Goal: Task Accomplishment & Management: Complete application form

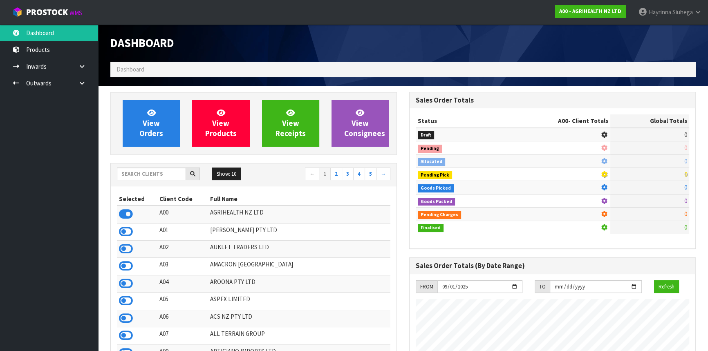
scroll to position [618, 298]
click at [158, 175] on input "text" at bounding box center [151, 173] width 69 height 13
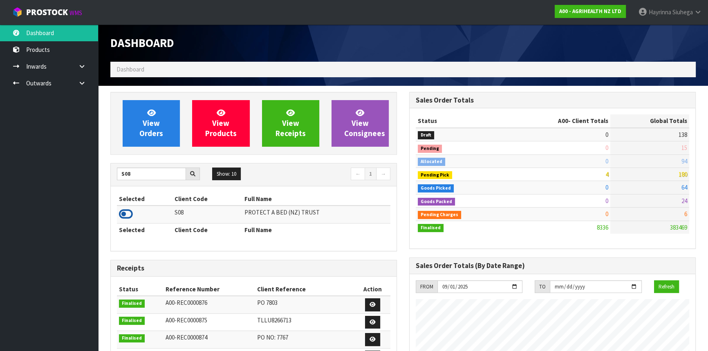
click at [125, 214] on icon at bounding box center [126, 214] width 14 height 12
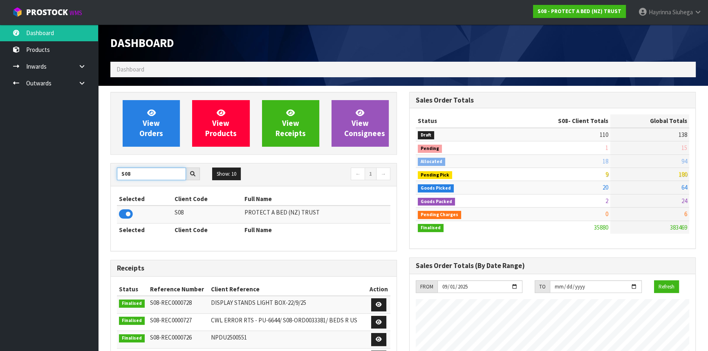
drag, startPoint x: 143, startPoint y: 167, endPoint x: 78, endPoint y: 179, distance: 66.0
click at [79, 180] on body "Toggle navigation ProStock WMS S08 - PROTECT A BED (NZ) TRUST [PERSON_NAME] Log…" at bounding box center [354, 175] width 708 height 351
type input "C11"
click at [121, 214] on icon at bounding box center [126, 214] width 14 height 12
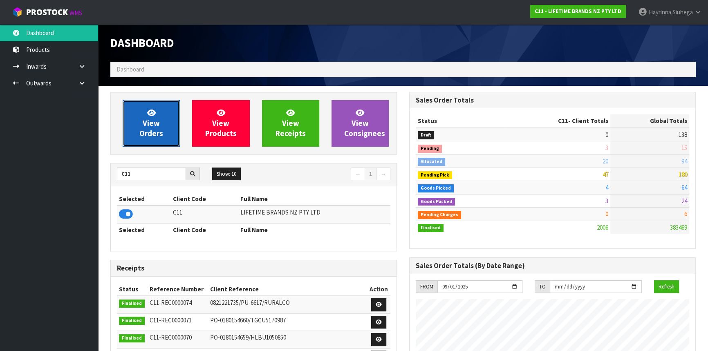
click at [159, 114] on link "View Orders" at bounding box center [151, 123] width 57 height 47
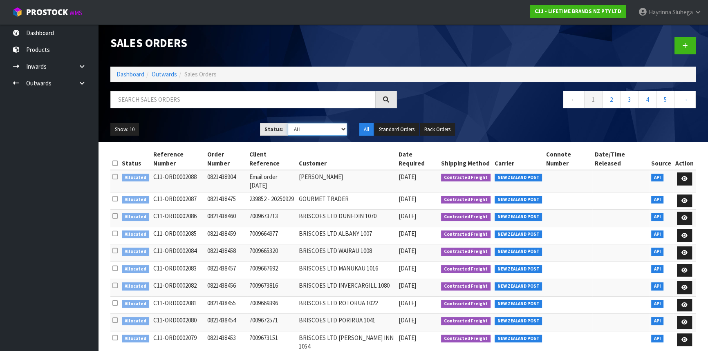
click at [317, 130] on select "Draft Pending Allocated Pending Pick Goods Picked Goods Packed Pending Charges …" at bounding box center [318, 129] width 60 height 13
select select "string:3"
click at [288, 123] on select "Draft Pending Allocated Pending Pick Goods Picked Goods Packed Pending Charges …" at bounding box center [318, 129] width 60 height 13
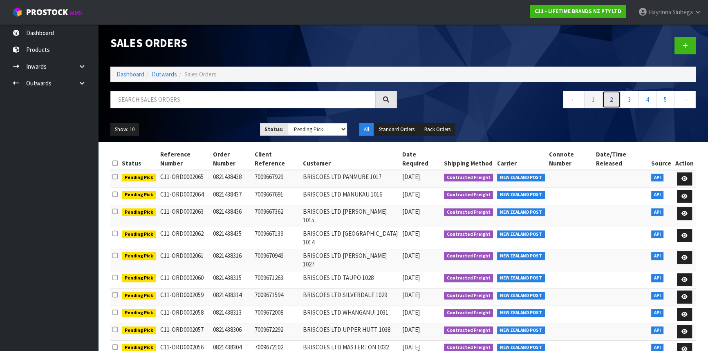
click at [610, 94] on link "2" at bounding box center [611, 100] width 18 height 18
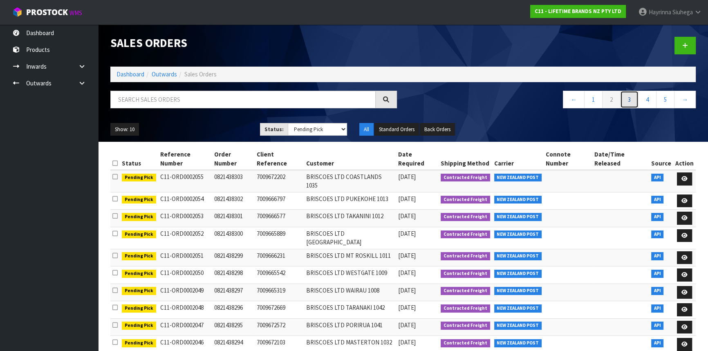
click at [625, 101] on link "3" at bounding box center [629, 100] width 18 height 18
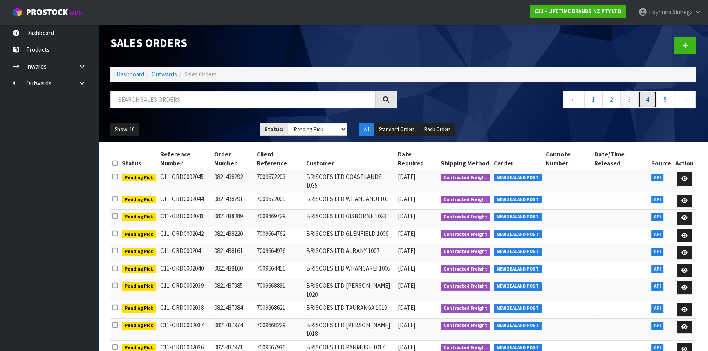
click at [646, 100] on link "4" at bounding box center [647, 100] width 18 height 18
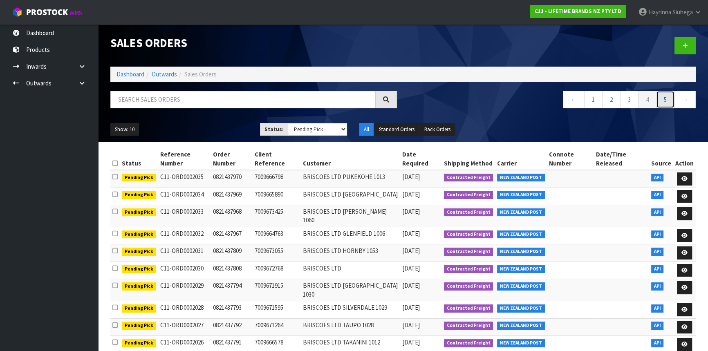
click at [664, 103] on link "5" at bounding box center [665, 100] width 18 height 18
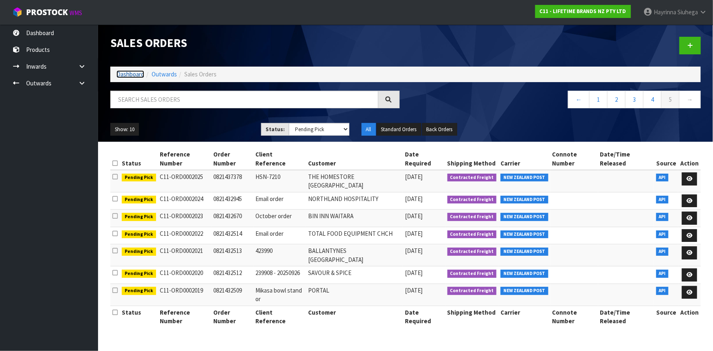
click at [123, 75] on link "Dashboard" at bounding box center [130, 74] width 28 height 8
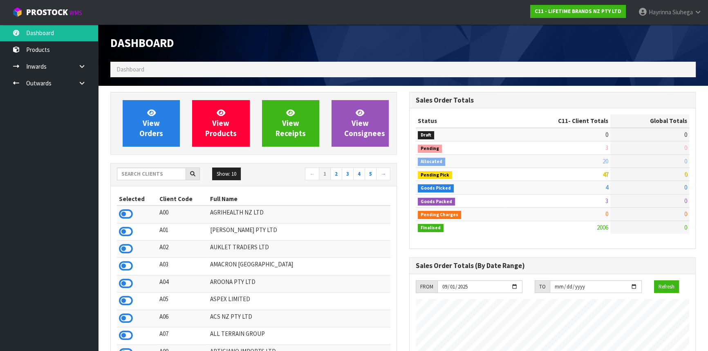
scroll to position [618, 298]
click at [148, 170] on input "text" at bounding box center [151, 173] width 69 height 13
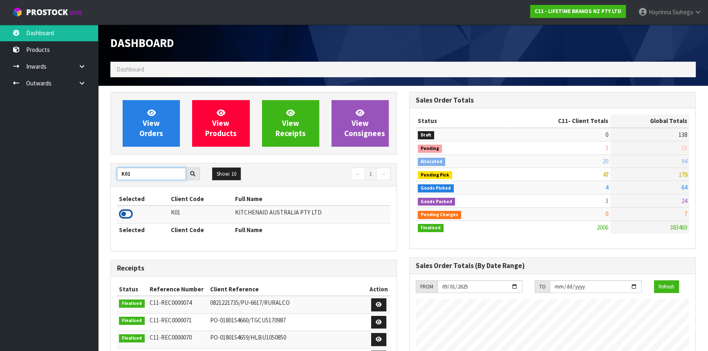
type input "K01"
click at [120, 212] on icon at bounding box center [126, 214] width 14 height 12
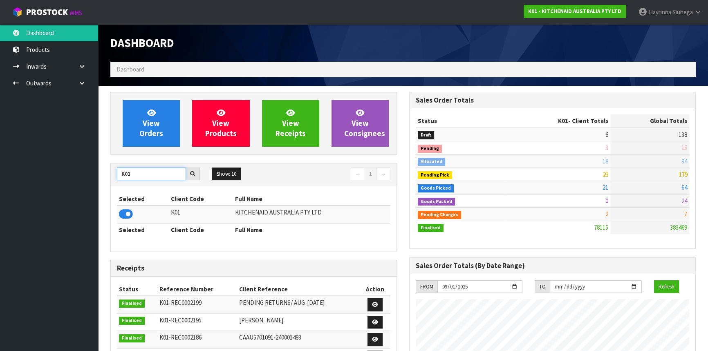
drag, startPoint x: 134, startPoint y: 174, endPoint x: 34, endPoint y: 177, distance: 100.1
click at [34, 177] on body "Toggle navigation ProStock WMS K01 - KITCHENAID AUSTRALIA PTY LTD Hayrinna Siuh…" at bounding box center [354, 175] width 708 height 351
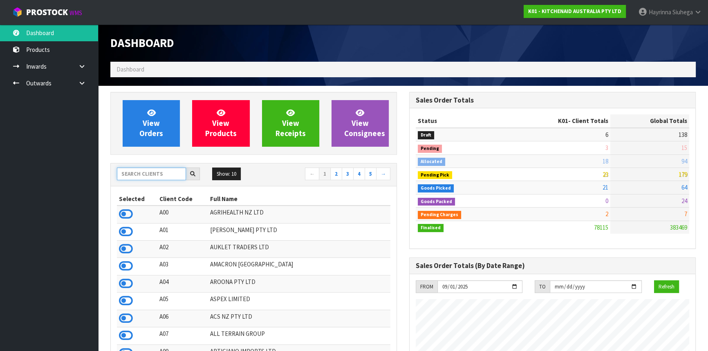
click at [158, 179] on input "text" at bounding box center [151, 173] width 69 height 13
click at [163, 170] on input "text" at bounding box center [151, 173] width 69 height 13
type input "N04"
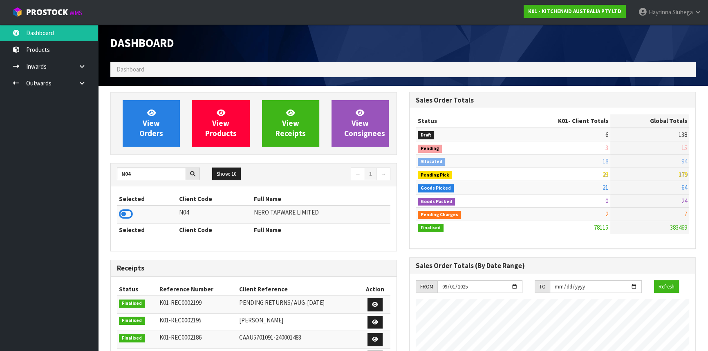
click at [124, 216] on icon at bounding box center [126, 214] width 14 height 12
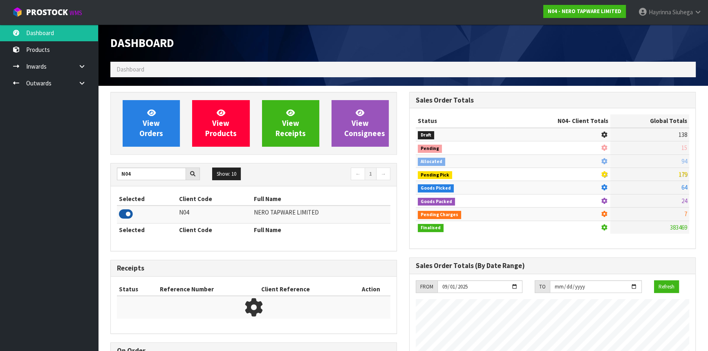
scroll to position [661, 298]
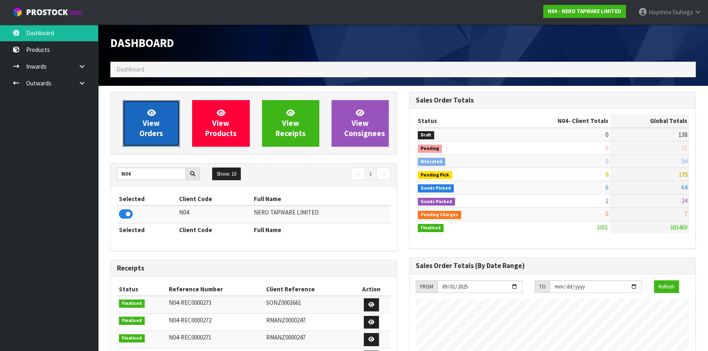
click at [144, 111] on link "View Orders" at bounding box center [151, 123] width 57 height 47
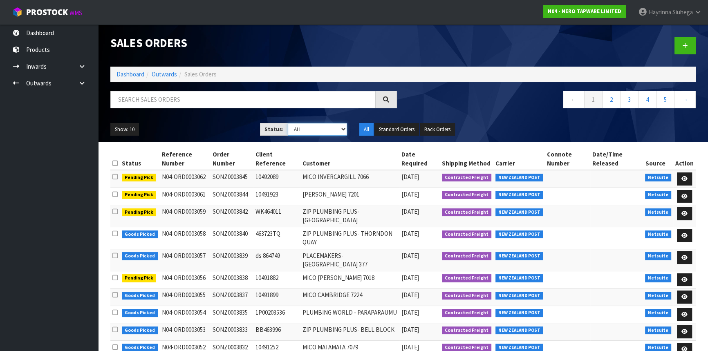
click at [311, 131] on select "Draft Pending Allocated Pending Pick Goods Picked Goods Packed Pending Charges …" at bounding box center [318, 129] width 60 height 13
select select "string:3"
click at [288, 123] on select "Draft Pending Allocated Pending Pick Goods Picked Goods Packed Pending Charges …" at bounding box center [318, 129] width 60 height 13
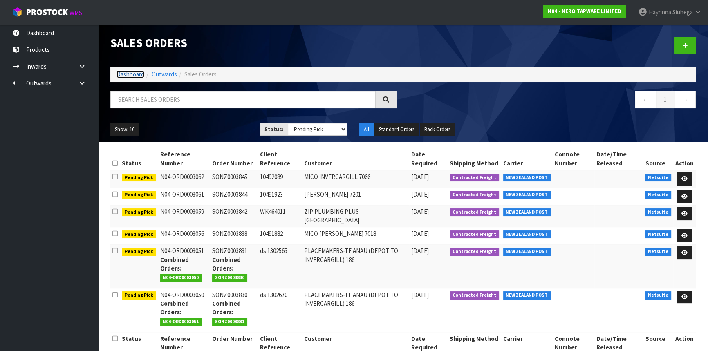
click at [134, 74] on link "Dashboard" at bounding box center [130, 74] width 28 height 8
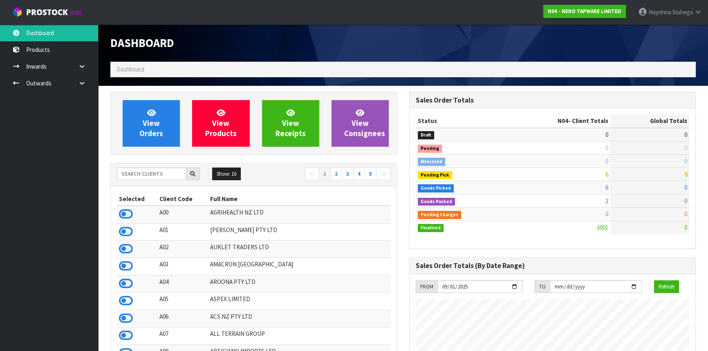
scroll to position [661, 298]
click at [158, 176] on input "text" at bounding box center [151, 173] width 69 height 13
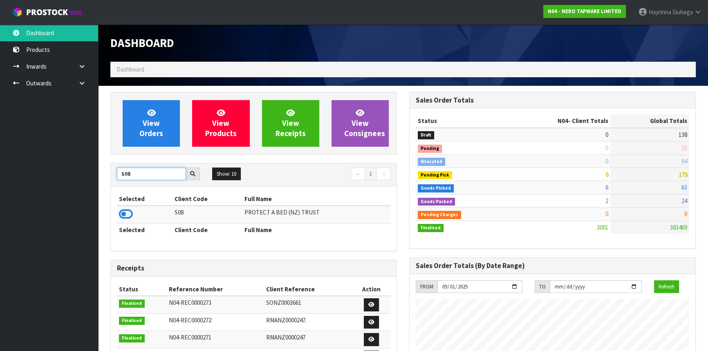
type input "S08"
click at [120, 216] on icon at bounding box center [126, 214] width 14 height 12
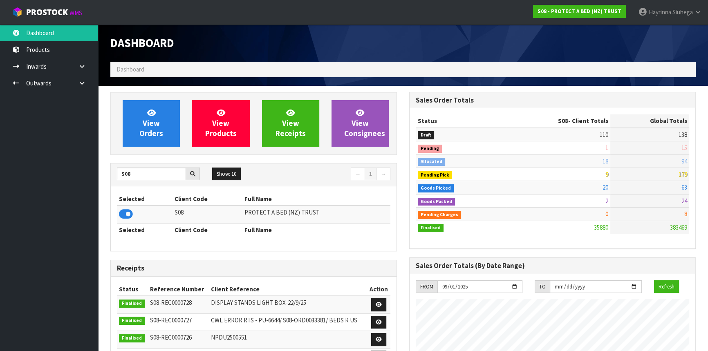
scroll to position [618, 298]
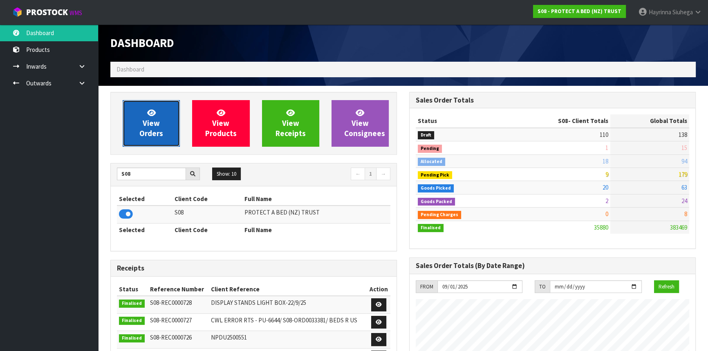
click at [153, 114] on icon at bounding box center [151, 113] width 9 height 8
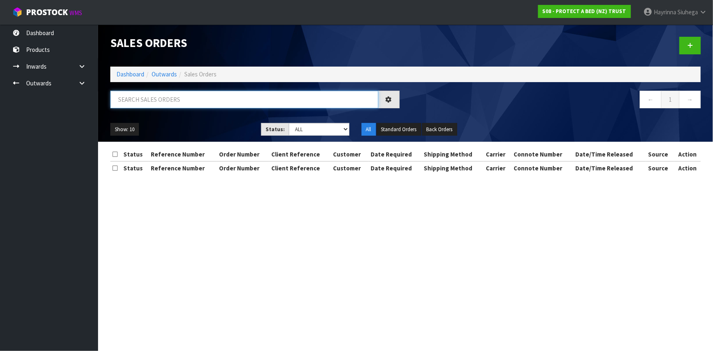
click at [158, 98] on input "text" at bounding box center [244, 100] width 268 height 18
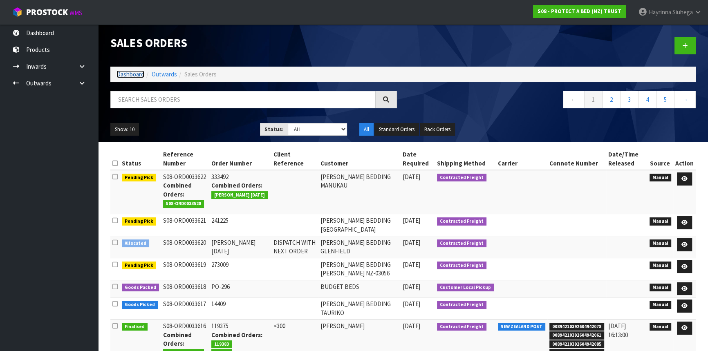
click at [131, 76] on link "Dashboard" at bounding box center [130, 74] width 28 height 8
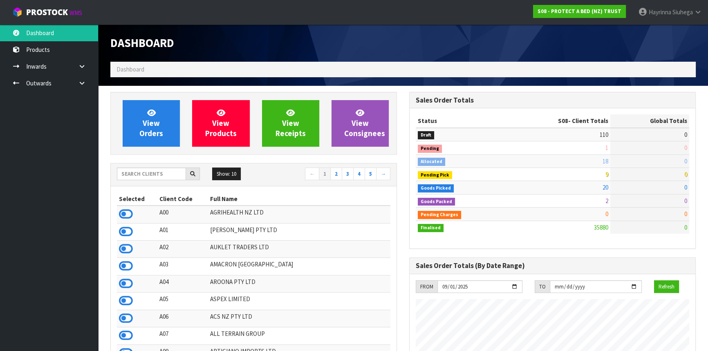
scroll to position [618, 298]
click at [156, 171] on input "text" at bounding box center [151, 173] width 69 height 13
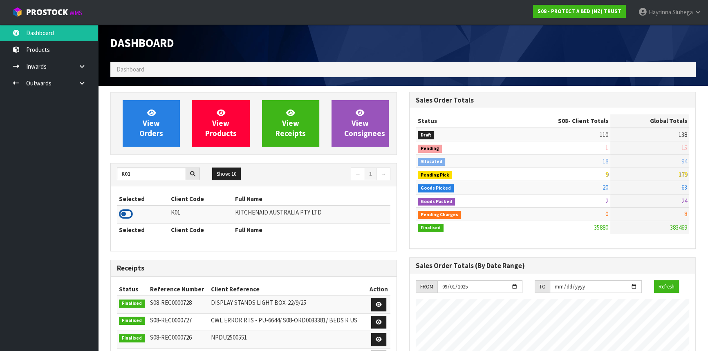
click at [128, 212] on icon at bounding box center [126, 214] width 14 height 12
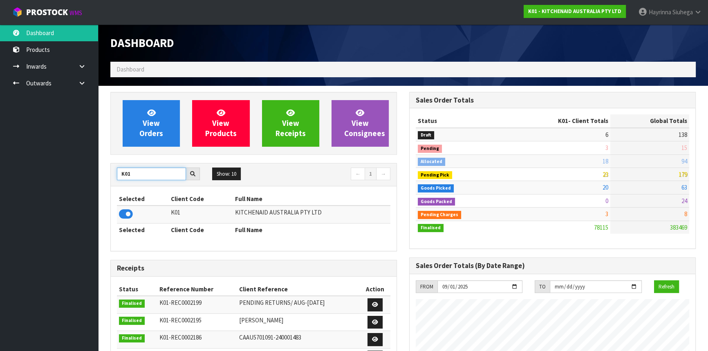
drag, startPoint x: 138, startPoint y: 173, endPoint x: 1, endPoint y: 163, distance: 137.6
click at [0, 165] on body "Toggle navigation ProStock WMS K01 - KITCHENAID AUSTRALIA PTY LTD Hayrinna Siuh…" at bounding box center [354, 175] width 708 height 351
type input "S08"
click at [117, 211] on td at bounding box center [145, 214] width 56 height 18
click at [123, 214] on icon at bounding box center [126, 214] width 14 height 12
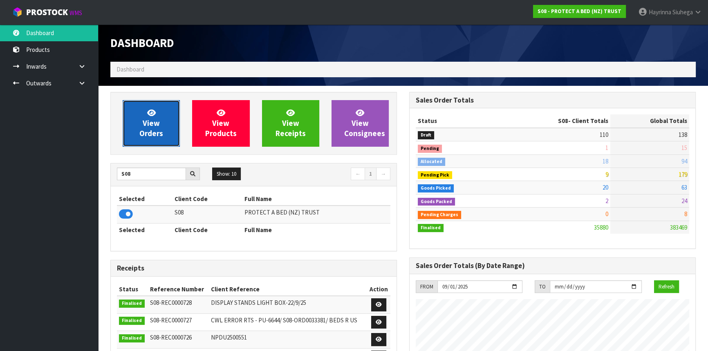
click at [134, 109] on link "View Orders" at bounding box center [151, 123] width 57 height 47
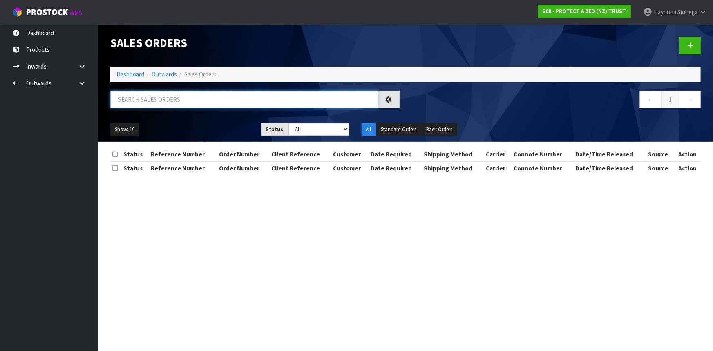
click at [135, 94] on input "text" at bounding box center [244, 100] width 268 height 18
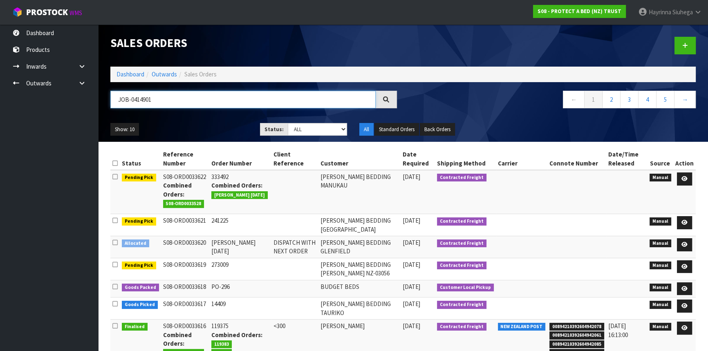
type input "JOB-0414901"
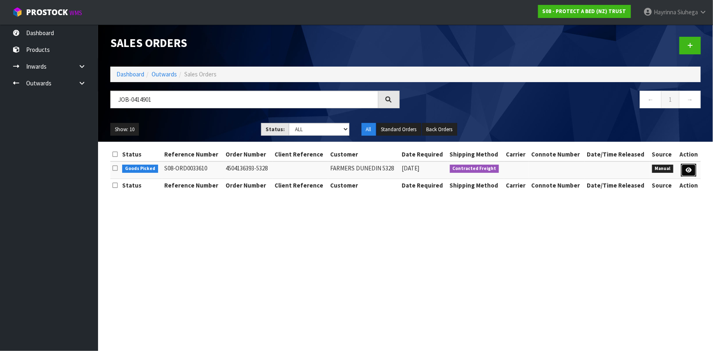
click at [694, 169] on link at bounding box center [688, 170] width 15 height 13
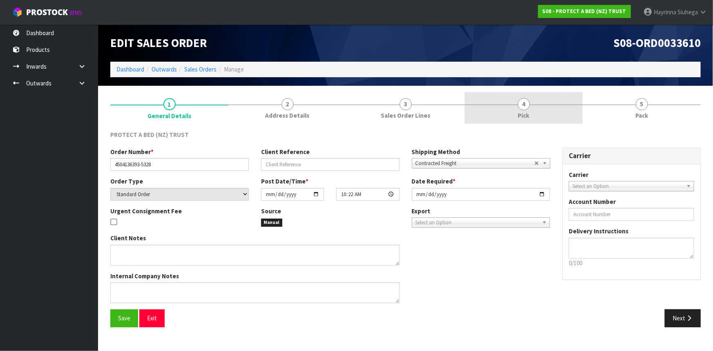
click at [576, 107] on link "4 Pick" at bounding box center [523, 108] width 118 height 32
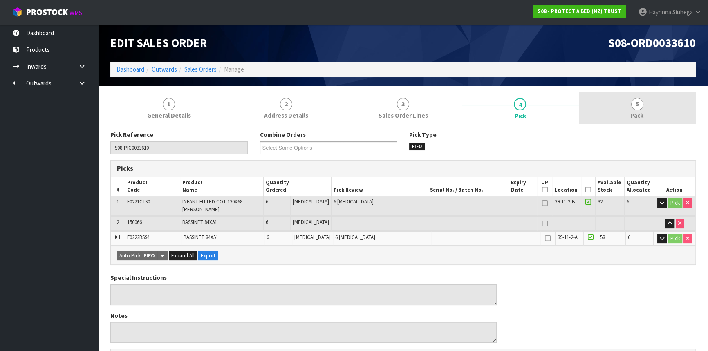
click at [636, 110] on link "5 Pack" at bounding box center [636, 108] width 117 height 32
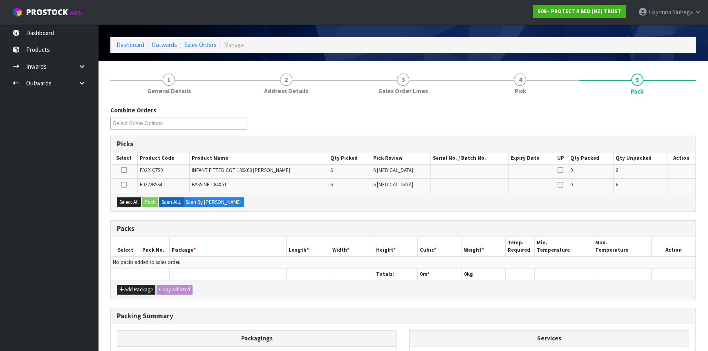
scroll to position [37, 0]
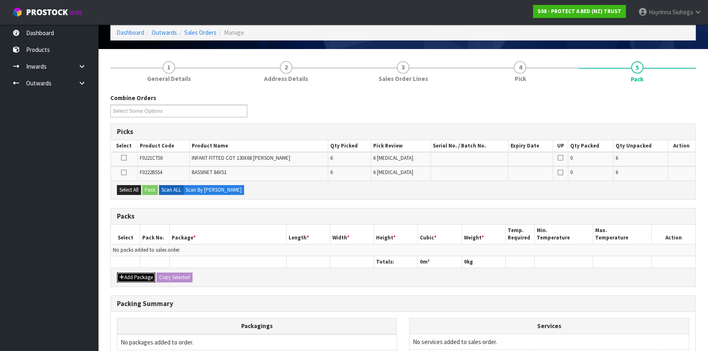
drag, startPoint x: 135, startPoint y: 278, endPoint x: 137, endPoint y: 274, distance: 4.6
click at [137, 274] on button "Add Package" at bounding box center [136, 277] width 38 height 10
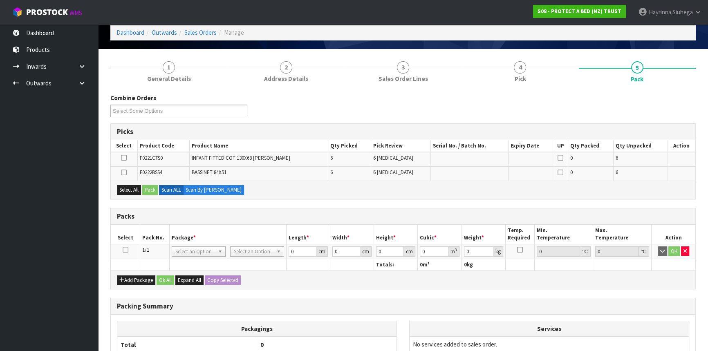
click at [127, 250] on icon at bounding box center [126, 250] width 6 height 0
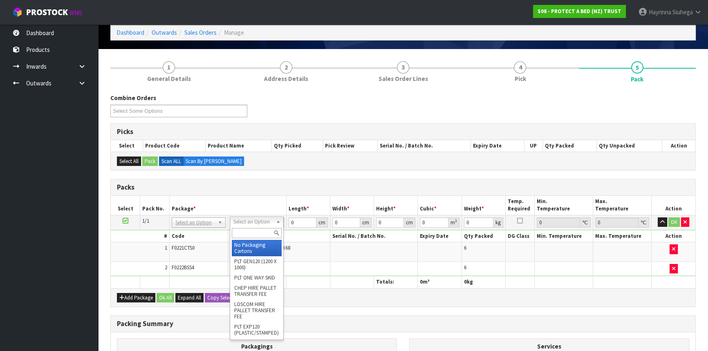
click at [253, 231] on input "text" at bounding box center [257, 233] width 50 height 10
type input "CTN5"
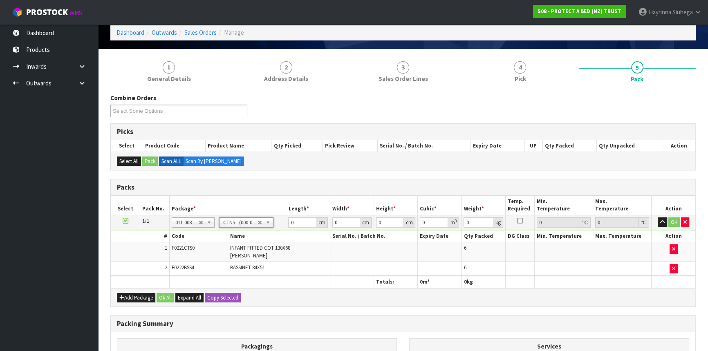
type input "43"
type input "33"
type input "25.5"
type input "0.036185"
type input "3.38"
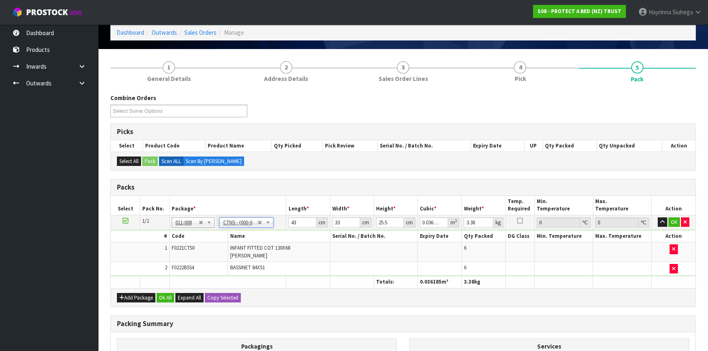
click at [31, 227] on ul "Dashboard Products Categories Serial Numbers Kitsets Packagings Inwards Purchas…" at bounding box center [49, 188] width 98 height 326
click at [49, 141] on ul "Dashboard Products Categories Serial Numbers Kitsets Packagings Inwards Purchas…" at bounding box center [49, 188] width 98 height 326
click at [517, 98] on div "Combine Orders S08-ORD0031944 S08-ORD0032699 S08-ORD0032700 S08-ORD0032701 S08-…" at bounding box center [402, 108] width 597 height 29
click at [56, 239] on ul "Dashboard Products Categories Serial Numbers Kitsets Packagings Inwards Purchas…" at bounding box center [49, 188] width 98 height 326
click at [61, 285] on ul "Dashboard Products Categories Serial Numbers Kitsets Packagings Inwards Purchas…" at bounding box center [49, 188] width 98 height 326
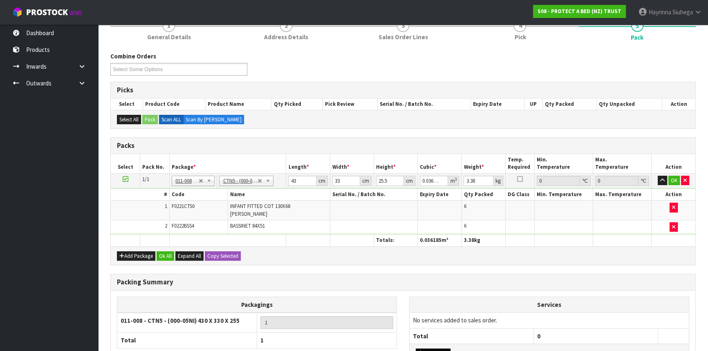
scroll to position [140, 0]
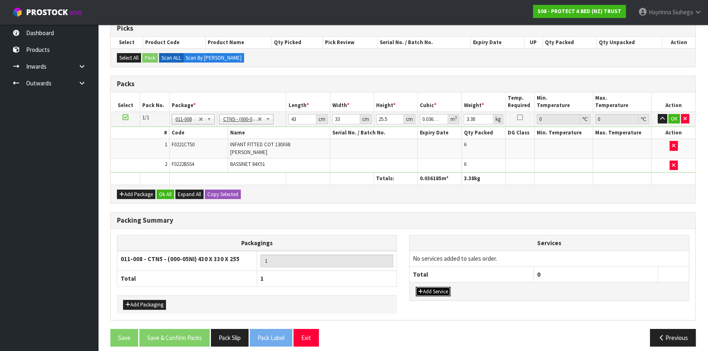
click at [425, 287] on button "Add Service" at bounding box center [432, 292] width 35 height 10
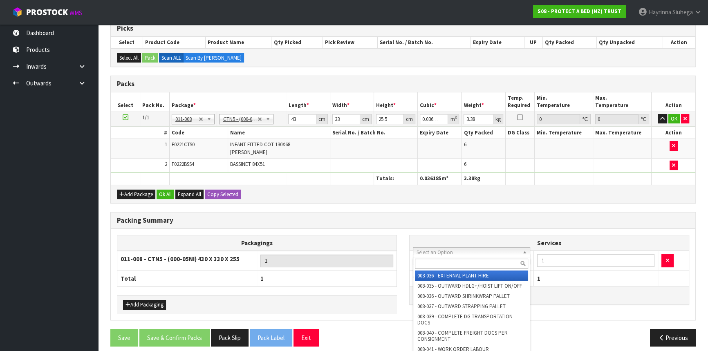
click at [435, 267] on input "text" at bounding box center [471, 264] width 113 height 10
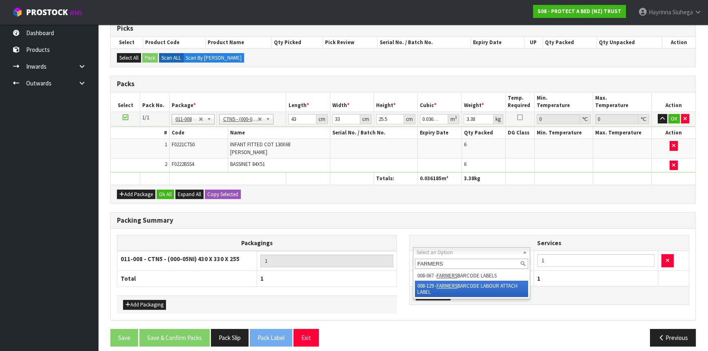
type input "FARMERS"
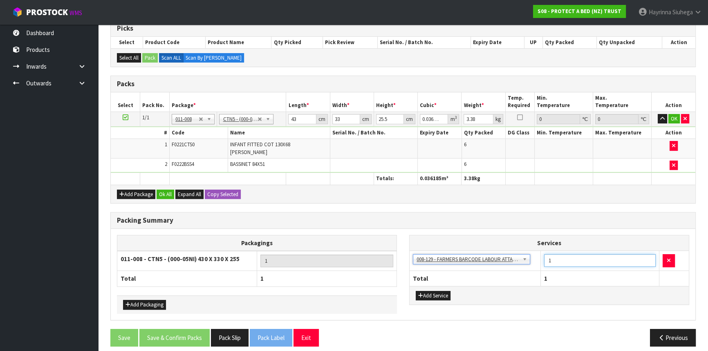
drag, startPoint x: 564, startPoint y: 257, endPoint x: 502, endPoint y: 243, distance: 63.4
click at [526, 251] on tr "003-036 - EXTERNAL PLANT HIRE 008-035 - OUTWARD HDLG+/HOIST LIFT ON/OFF 008-036…" at bounding box center [548, 261] width 279 height 20
type input "12"
click at [360, 217] on h3 "Packing Summary" at bounding box center [403, 221] width 572 height 8
click at [292, 120] on input "43" at bounding box center [302, 119] width 28 height 10
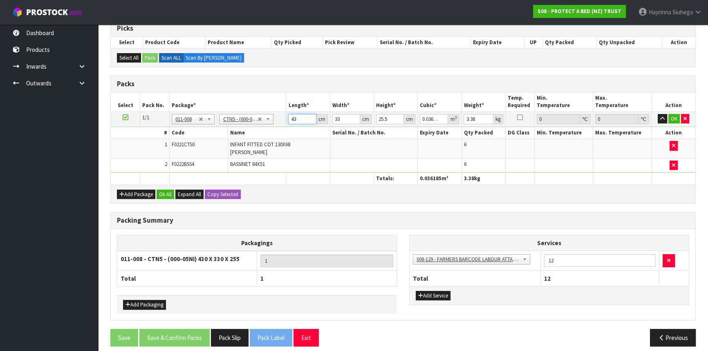
click at [292, 120] on input "43" at bounding box center [302, 119] width 28 height 10
type input "4"
type input "0.003366"
type input "44"
type input "0.037026"
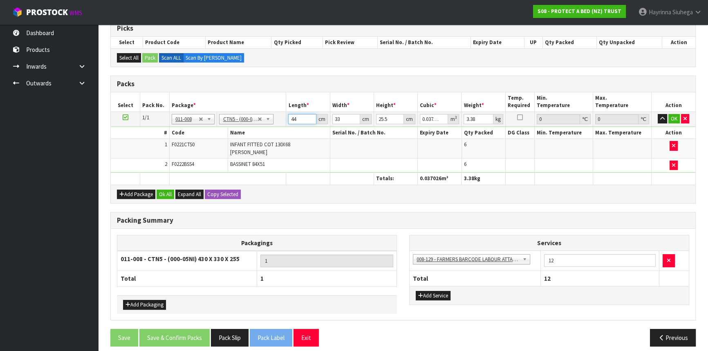
type input "44"
type input "3"
type input "0.003366"
type input "35"
type input "0.03927"
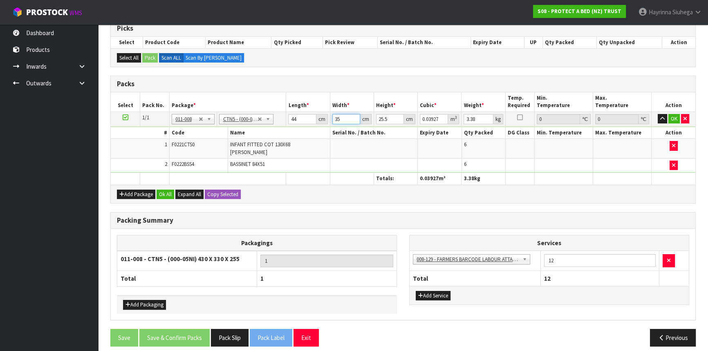
type input "35"
type input "2"
type input "0.00308"
type input "20"
type input "0.0308"
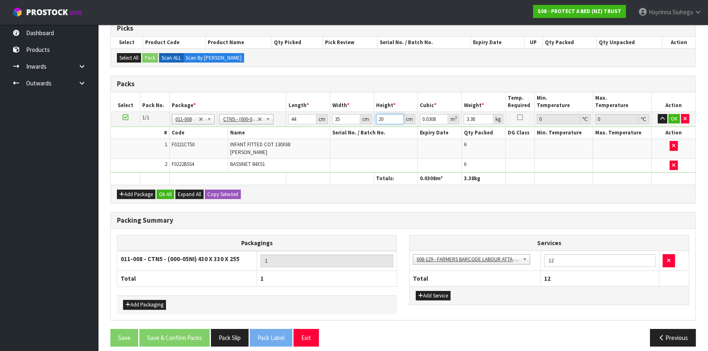
type input "20"
type input "4"
click button "OK" at bounding box center [673, 119] width 11 height 10
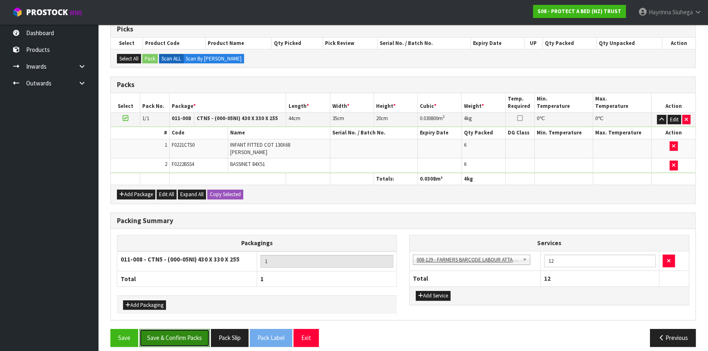
click at [183, 333] on button "Save & Confirm Packs" at bounding box center [174, 338] width 70 height 18
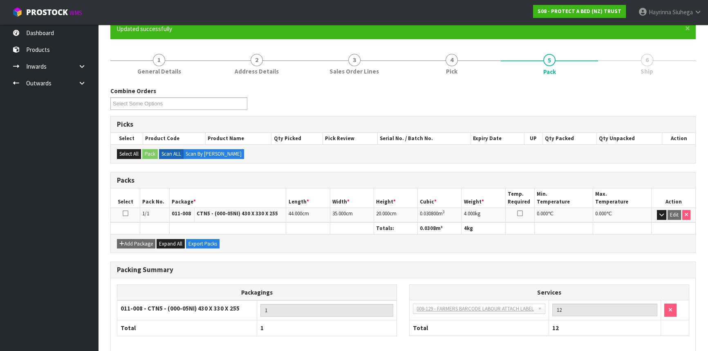
scroll to position [110, 0]
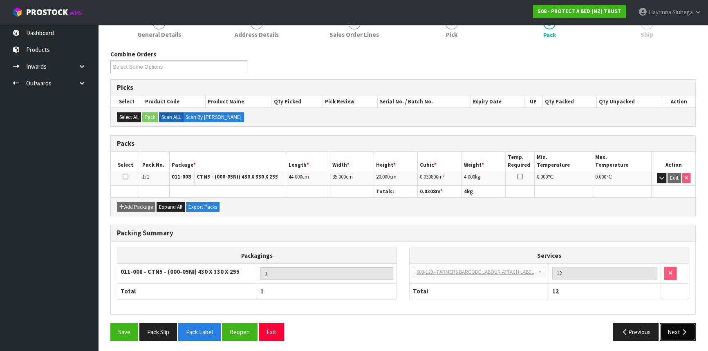
drag, startPoint x: 684, startPoint y: 333, endPoint x: 529, endPoint y: 313, distance: 156.6
click at [682, 334] on button "Next" at bounding box center [677, 332] width 36 height 18
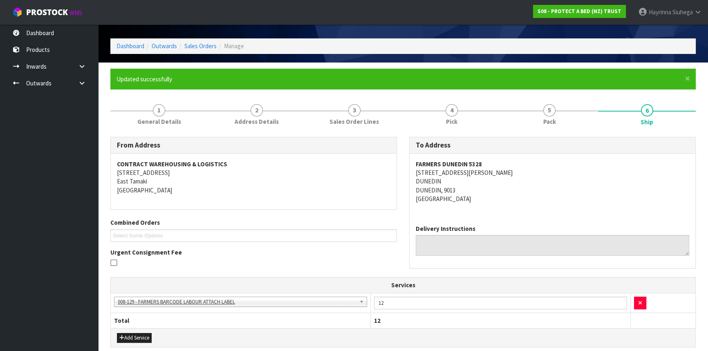
scroll to position [183, 0]
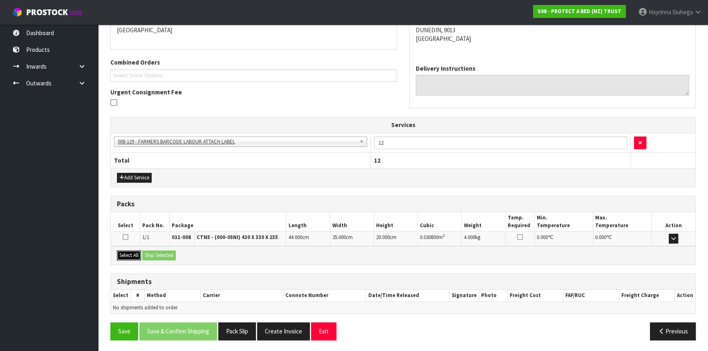
click at [135, 256] on button "Select All" at bounding box center [129, 255] width 24 height 10
click at [161, 255] on button "Ship Selected" at bounding box center [158, 255] width 33 height 10
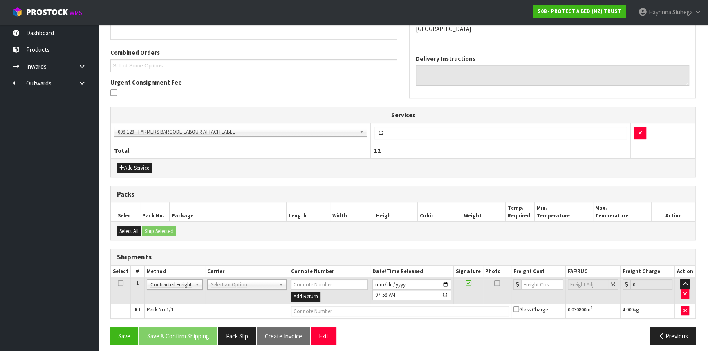
scroll to position [198, 0]
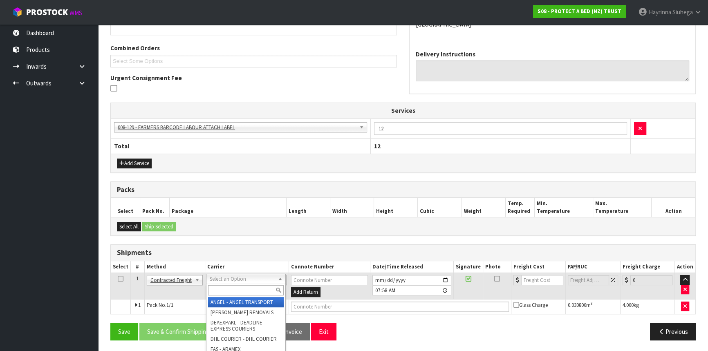
click at [219, 293] on input "text" at bounding box center [246, 290] width 76 height 10
type input "NZP"
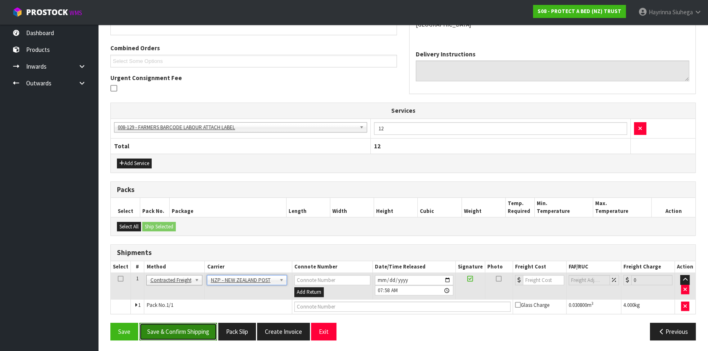
click at [190, 328] on button "Save & Confirm Shipping" at bounding box center [178, 332] width 78 height 18
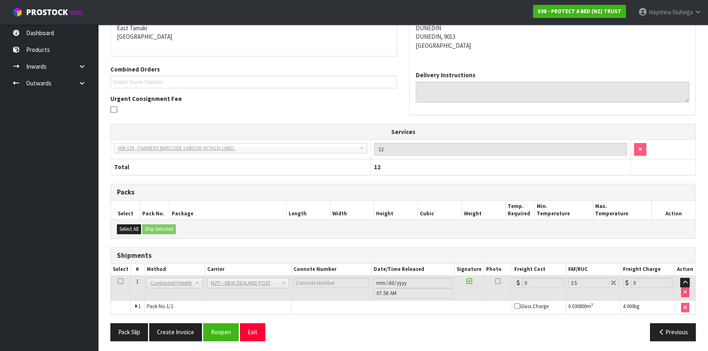
scroll to position [186, 0]
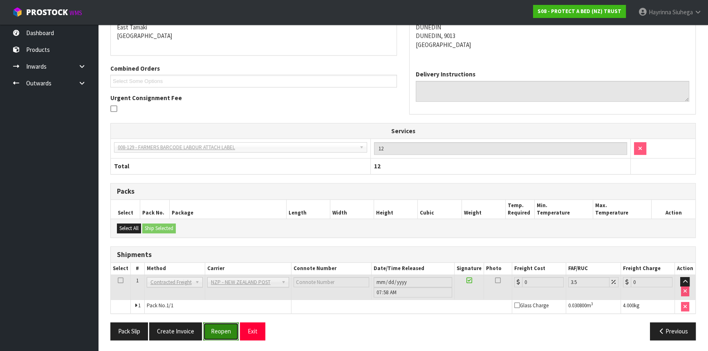
click at [232, 329] on button "Reopen" at bounding box center [221, 331] width 36 height 18
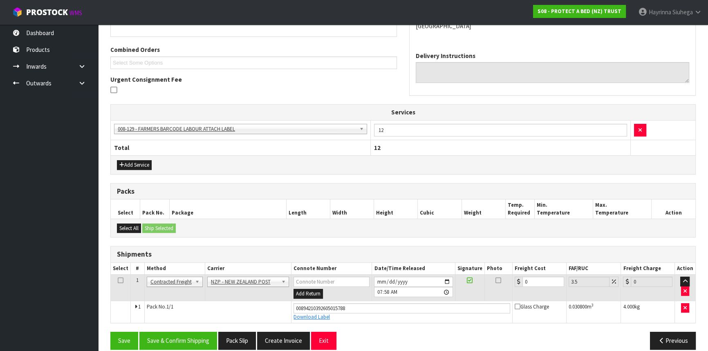
scroll to position [205, 0]
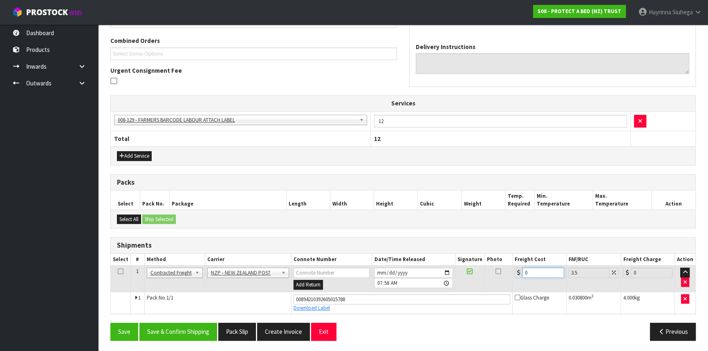
drag, startPoint x: 538, startPoint y: 273, endPoint x: 480, endPoint y: 272, distance: 58.0
click at [480, 272] on tr "1 Client Local Pickup Customer Local Pickup Company Freight Contracted Freight …" at bounding box center [403, 279] width 584 height 27
type input "1"
type input "1.03"
type input "11"
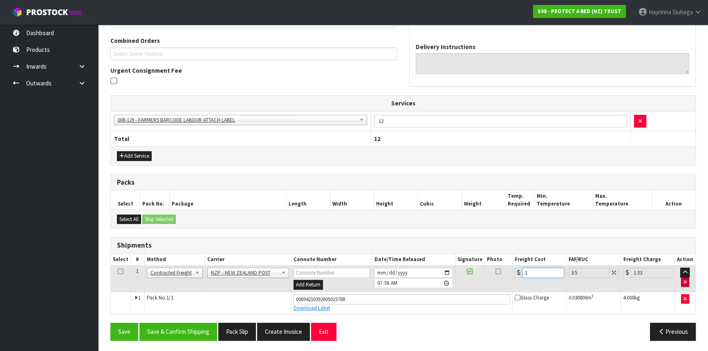
type input "11.38"
type input "11.6"
type input "12.01"
type input "11.61"
type input "12.02"
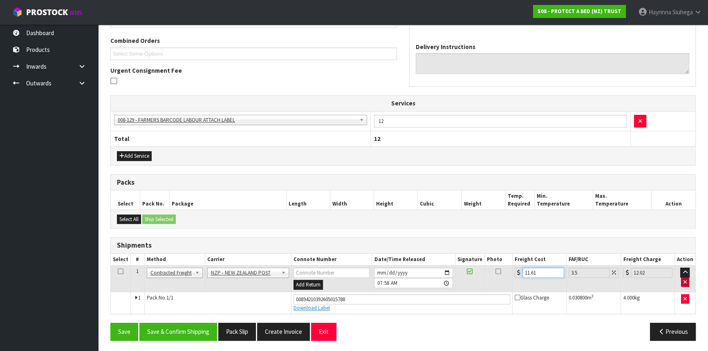
type input "11.61"
click at [110, 323] on button "Save" at bounding box center [124, 332] width 28 height 18
click at [197, 335] on button "Save & Confirm Shipping" at bounding box center [178, 332] width 78 height 18
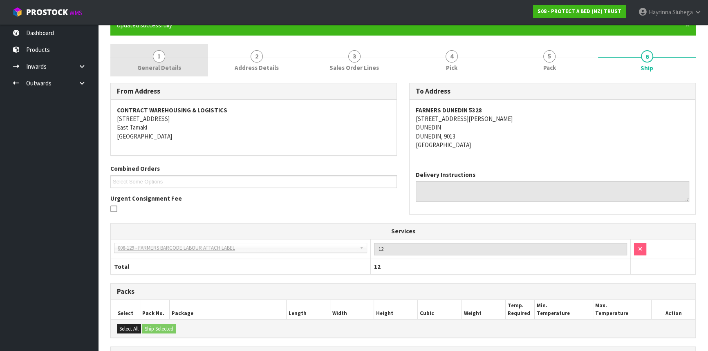
scroll to position [0, 0]
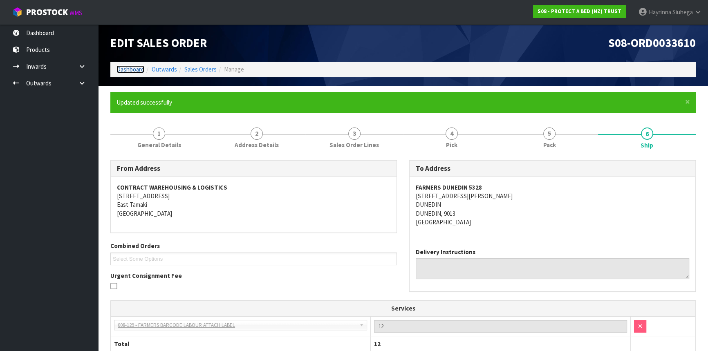
click at [129, 69] on link "Dashboard" at bounding box center [130, 69] width 28 height 8
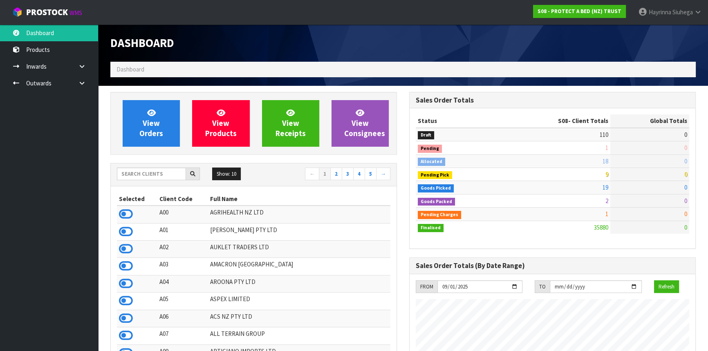
scroll to position [618, 298]
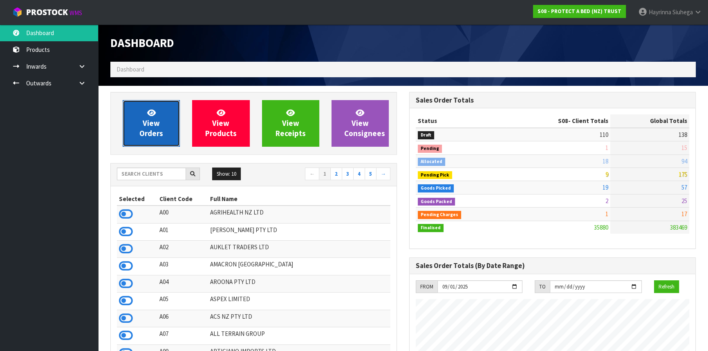
click at [157, 110] on link "View Orders" at bounding box center [151, 123] width 57 height 47
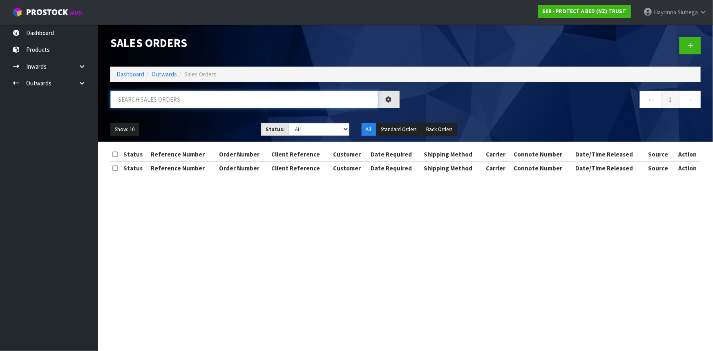
click at [164, 100] on input "text" at bounding box center [244, 100] width 268 height 18
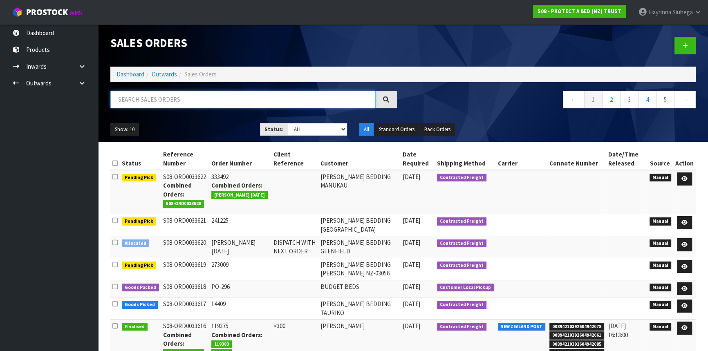
click at [167, 102] on input "text" at bounding box center [242, 100] width 265 height 18
click at [134, 107] on input "text" at bounding box center [242, 100] width 265 height 18
type input "JOB-0414882"
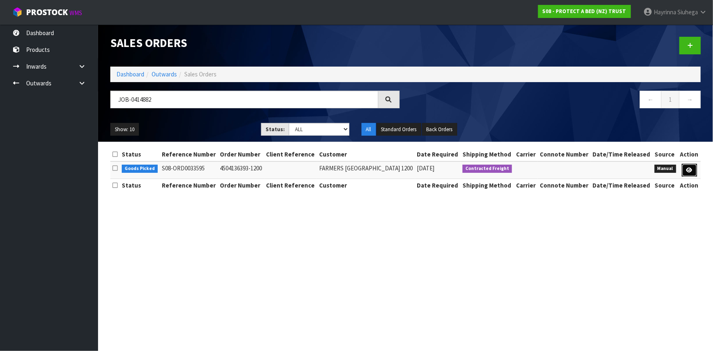
click at [687, 171] on icon at bounding box center [689, 169] width 6 height 5
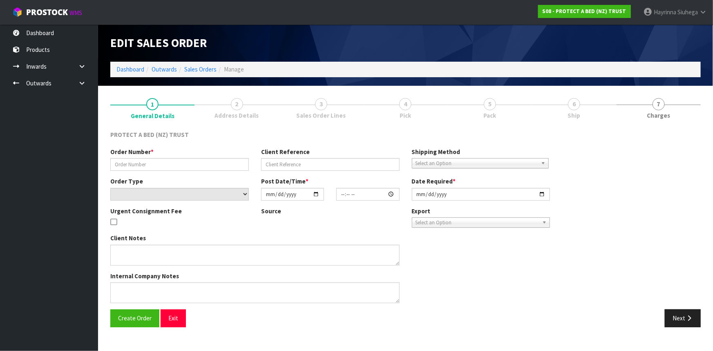
type input "4504136393-1200"
select select "number:0"
type input "[DATE]"
type input "10:13:00.000"
type input "[DATE]"
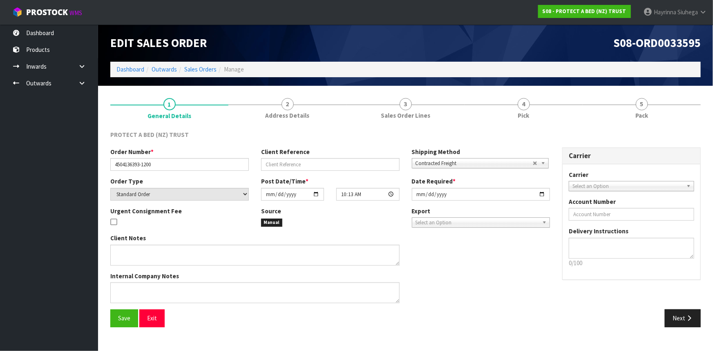
click at [549, 107] on link "4 Pick" at bounding box center [523, 108] width 118 height 32
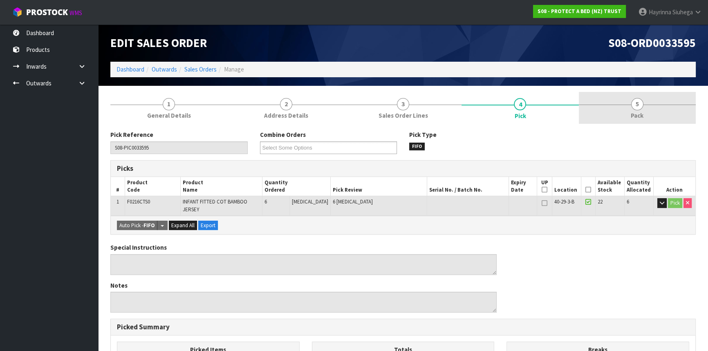
click at [618, 110] on link "5 Pack" at bounding box center [636, 108] width 117 height 32
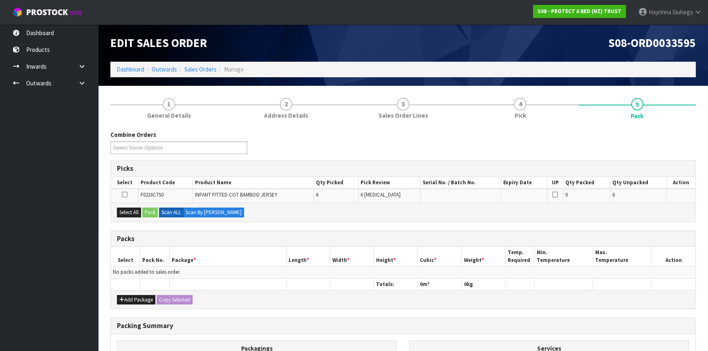
scroll to position [107, 0]
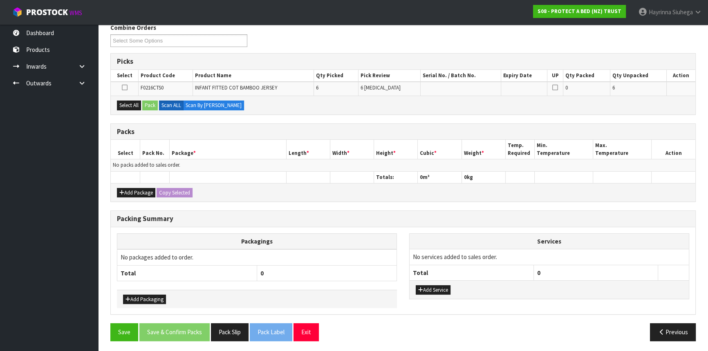
click at [156, 191] on div "Add Package Copy Selected" at bounding box center [403, 192] width 584 height 18
click at [131, 189] on button "Add Package" at bounding box center [136, 193] width 38 height 10
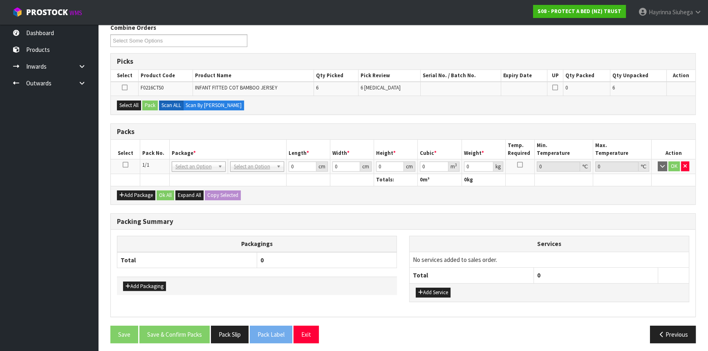
click at [125, 165] on icon at bounding box center [126, 165] width 6 height 0
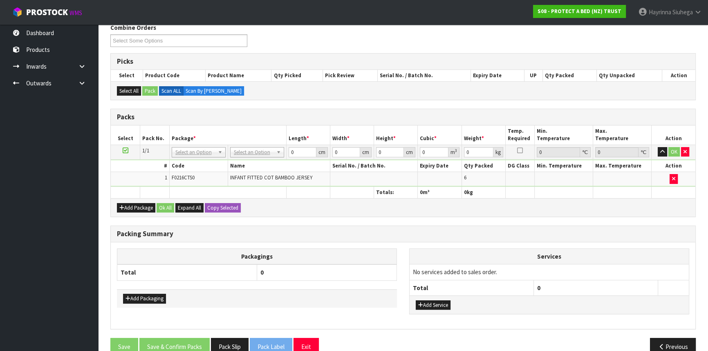
click at [250, 157] on td "No Packaging Cartons PLT GEN120 (1200 X 1000) PLT ONE WAY SKID CHEP HIRE PALLET…" at bounding box center [257, 152] width 58 height 15
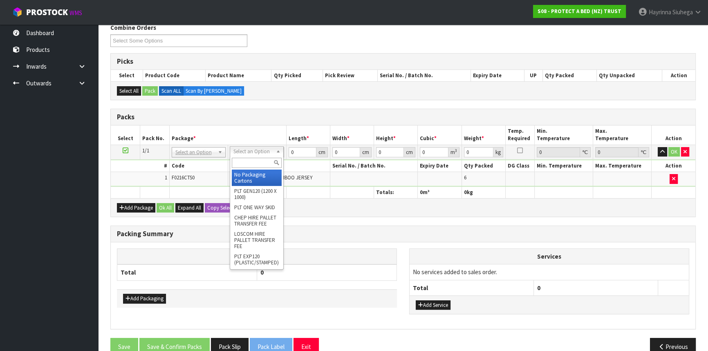
click at [242, 160] on input "text" at bounding box center [257, 163] width 50 height 10
type input "CTNA4"
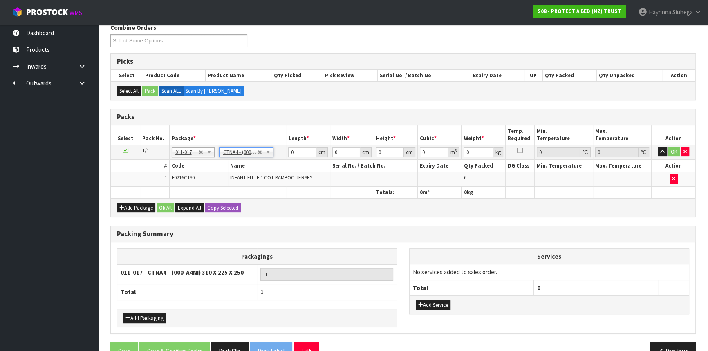
type input "31"
type input "22.5"
type input "25"
type input "0.017438"
type input "1.7"
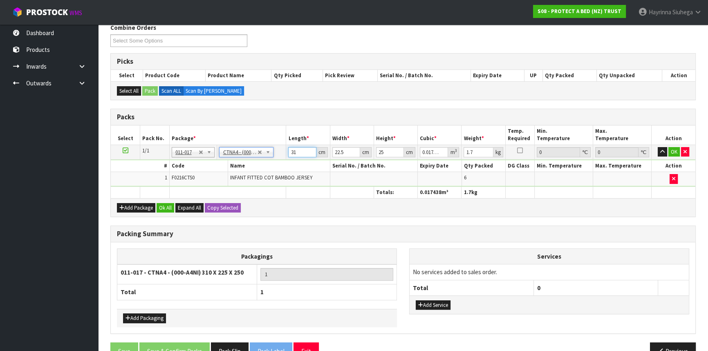
click at [292, 150] on input "31" at bounding box center [302, 152] width 28 height 10
type input "3"
type input "0.001687"
type input "32"
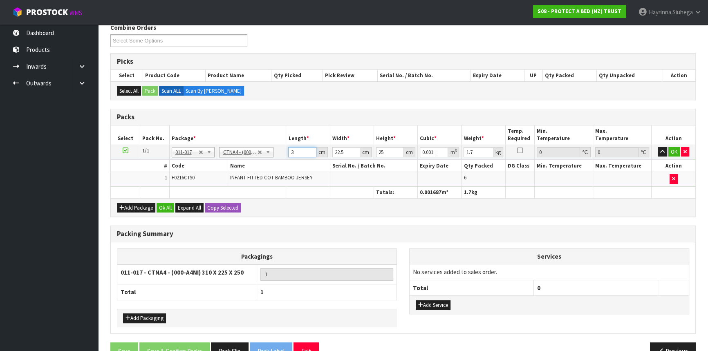
type input "0.018"
type input "32"
type input "2"
type input "0.0016"
type input "24"
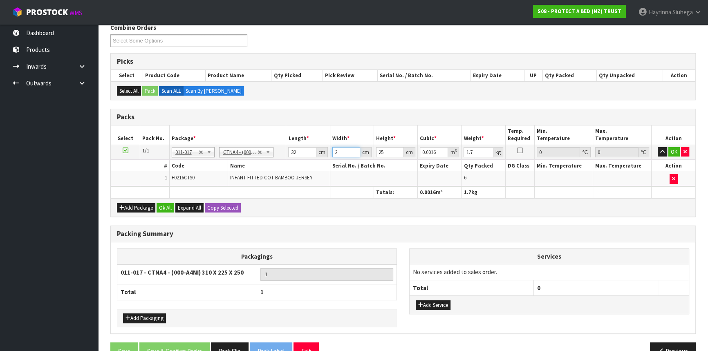
type input "0.0192"
type input "24"
type input "2"
type input "0.001536"
type input "27"
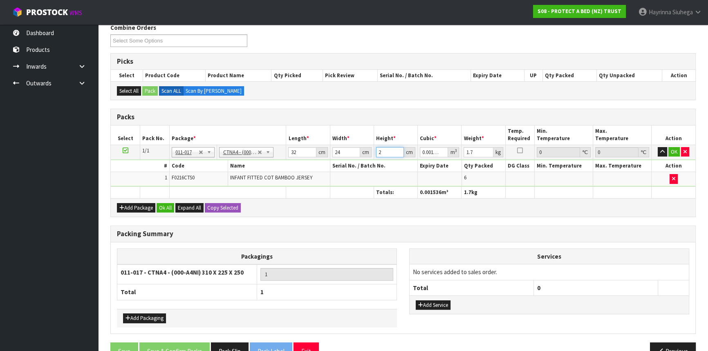
type input "0.020736"
type input "27"
type input "2"
click button "OK" at bounding box center [673, 152] width 11 height 10
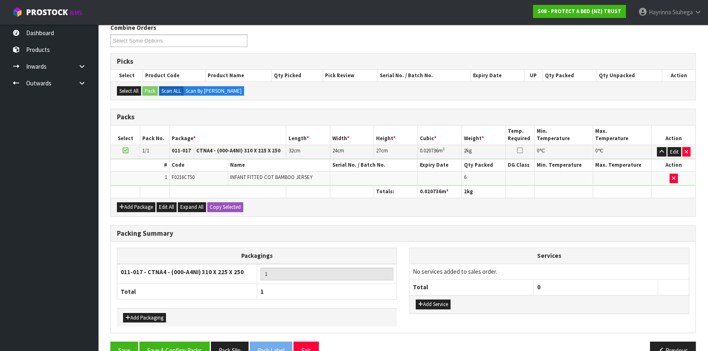
scroll to position [125, 0]
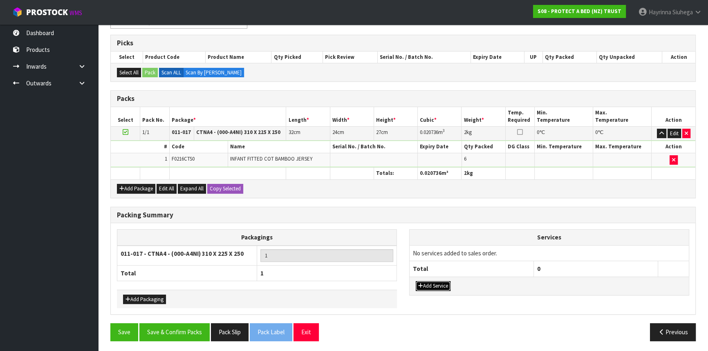
click at [433, 286] on button "Add Service" at bounding box center [432, 286] width 35 height 10
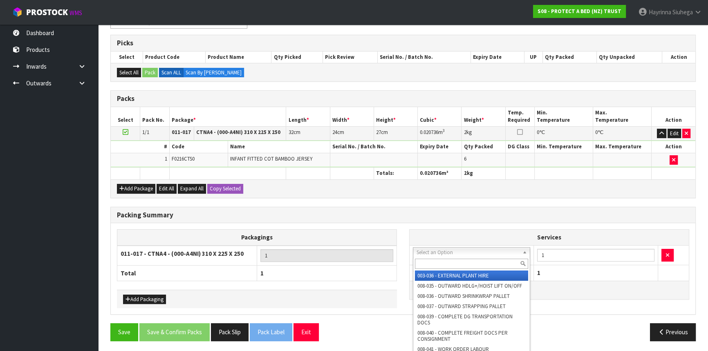
drag, startPoint x: 455, startPoint y: 255, endPoint x: 451, endPoint y: 268, distance: 13.6
click at [450, 266] on input "text" at bounding box center [471, 264] width 113 height 10
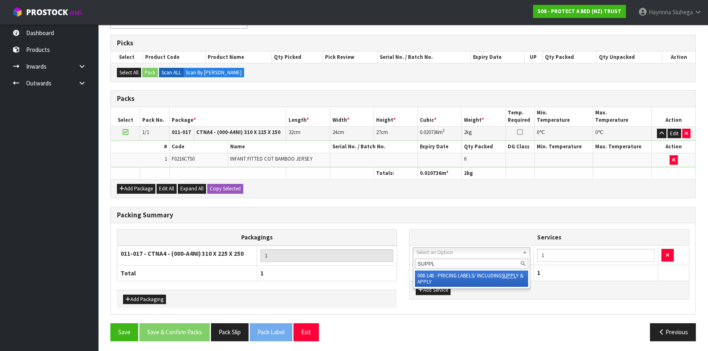
type input "SUPPLY"
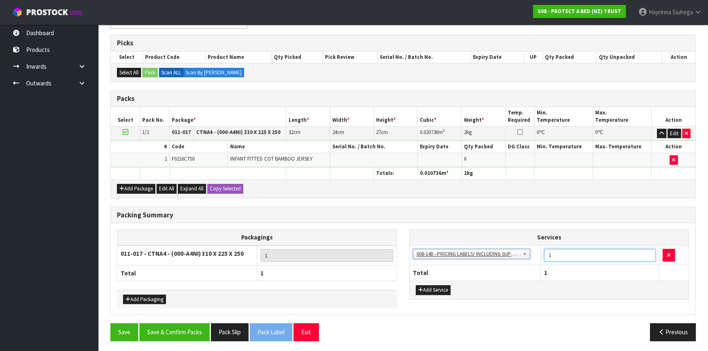
drag, startPoint x: 558, startPoint y: 252, endPoint x: 538, endPoint y: 259, distance: 21.4
click at [538, 259] on tr "003-036 - EXTERNAL PLANT HIRE 008-035 - OUTWARD HDLG+/HOIST LIFT ON/OFF 008-036…" at bounding box center [548, 255] width 279 height 20
type input "6"
click at [174, 333] on button "Save & Confirm Packs" at bounding box center [174, 332] width 70 height 18
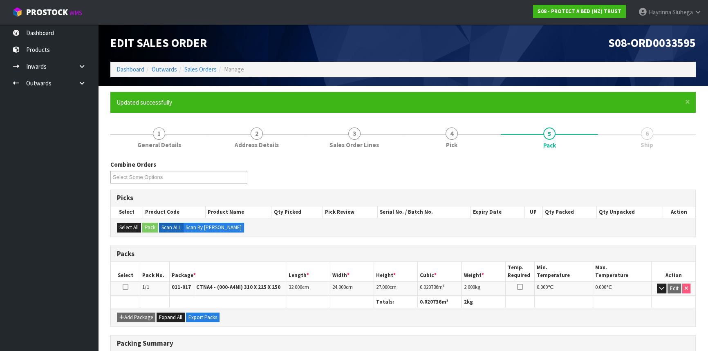
scroll to position [110, 0]
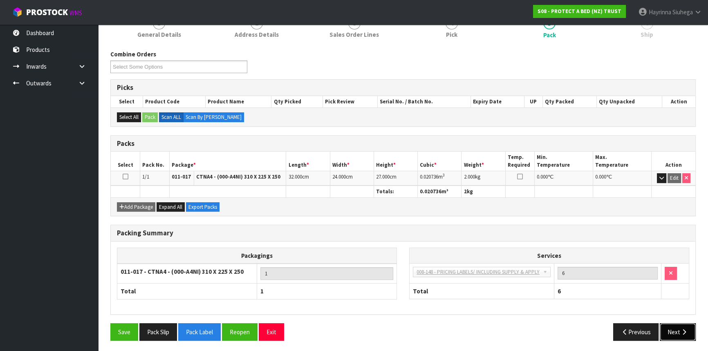
click at [672, 330] on button "Next" at bounding box center [677, 332] width 36 height 18
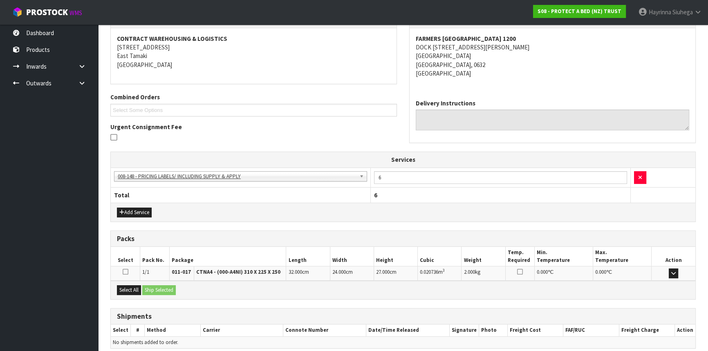
scroll to position [183, 0]
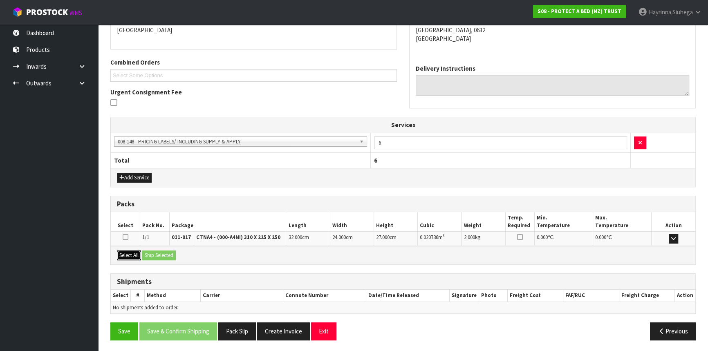
click at [132, 256] on button "Select All" at bounding box center [129, 255] width 24 height 10
click at [155, 254] on button "Ship Selected" at bounding box center [158, 255] width 33 height 10
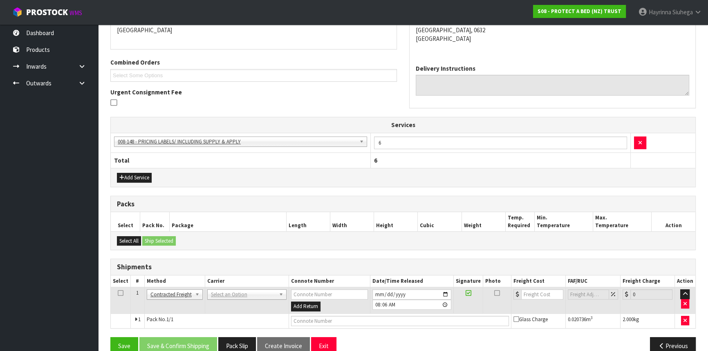
scroll to position [198, 0]
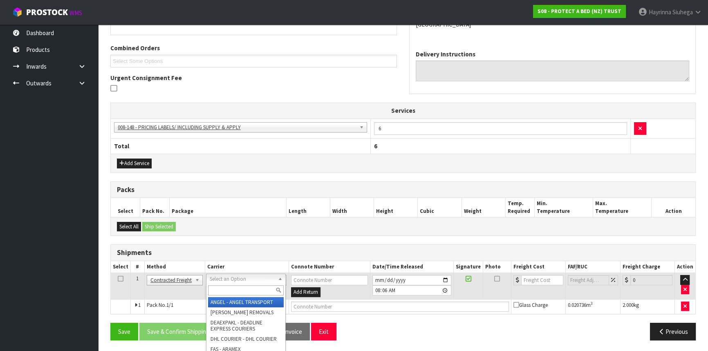
click at [225, 290] on input "text" at bounding box center [246, 290] width 76 height 10
type input "NZP"
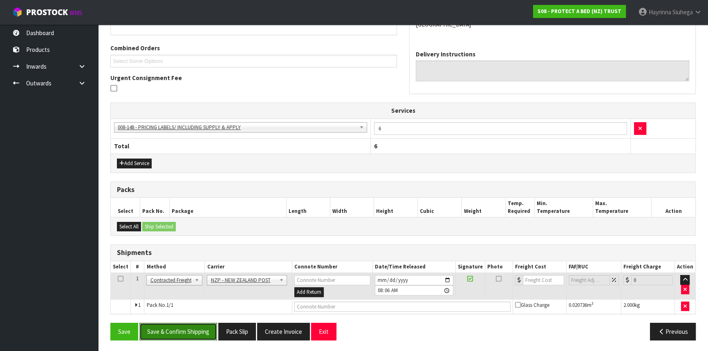
click at [179, 335] on button "Save & Confirm Shipping" at bounding box center [178, 332] width 78 height 18
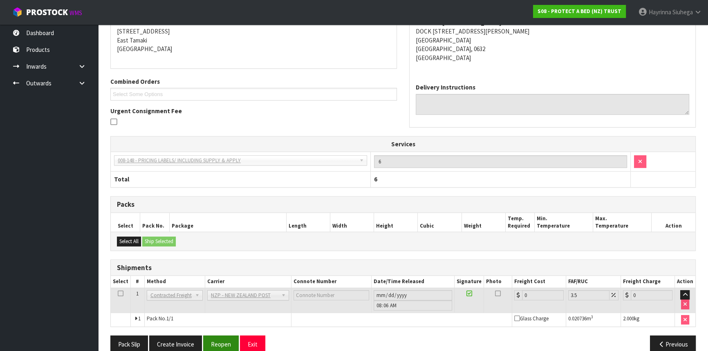
scroll to position [186, 0]
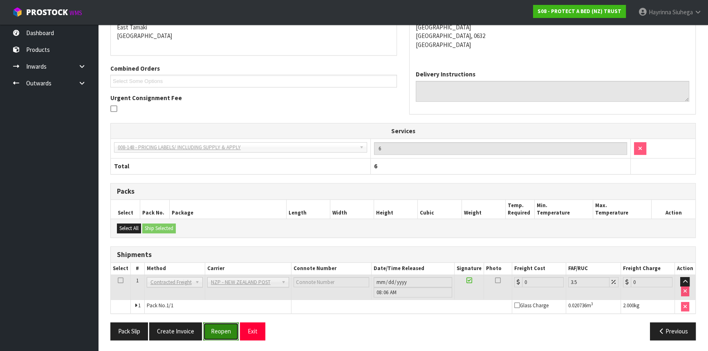
click at [212, 322] on button "Reopen" at bounding box center [221, 331] width 36 height 18
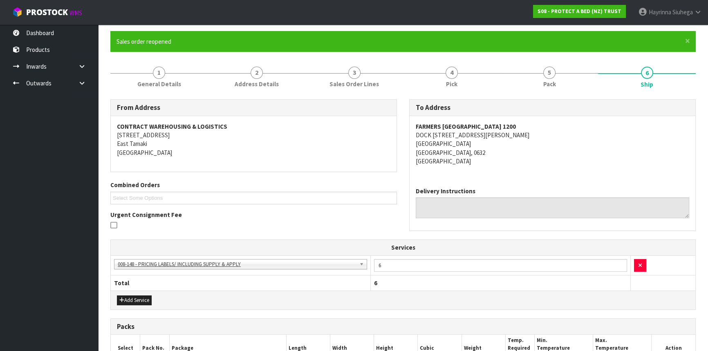
scroll to position [148, 0]
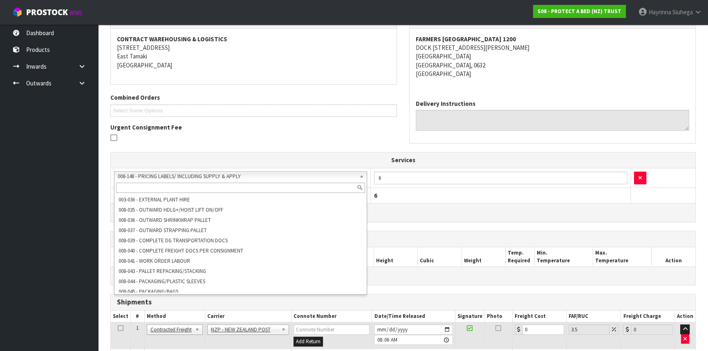
click at [201, 184] on input "text" at bounding box center [240, 188] width 249 height 10
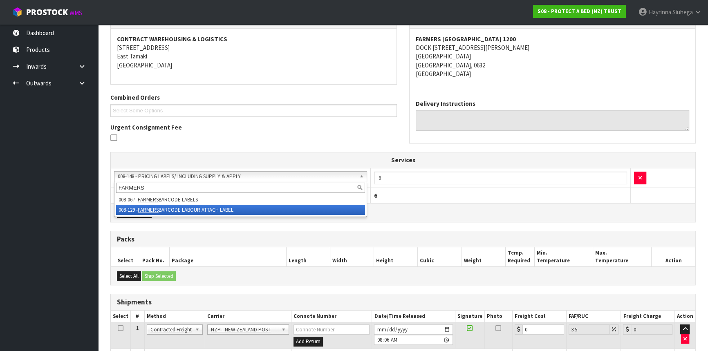
type input "FARMERS"
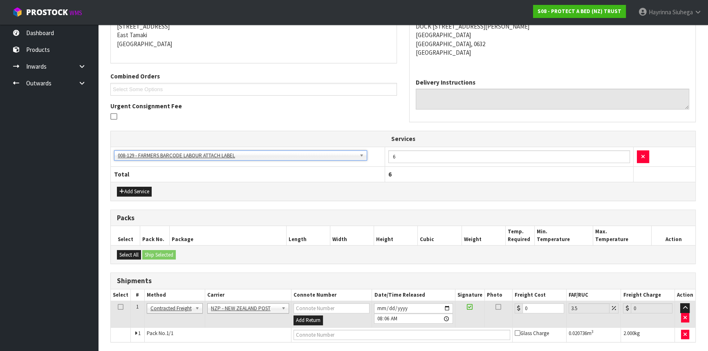
scroll to position [198, 0]
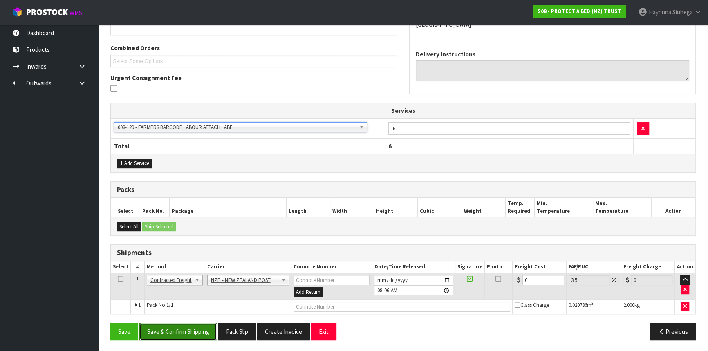
click at [190, 329] on button "Save & Confirm Shipping" at bounding box center [178, 332] width 78 height 18
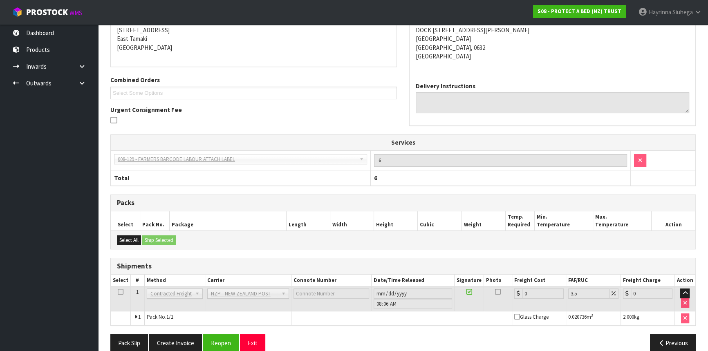
scroll to position [177, 0]
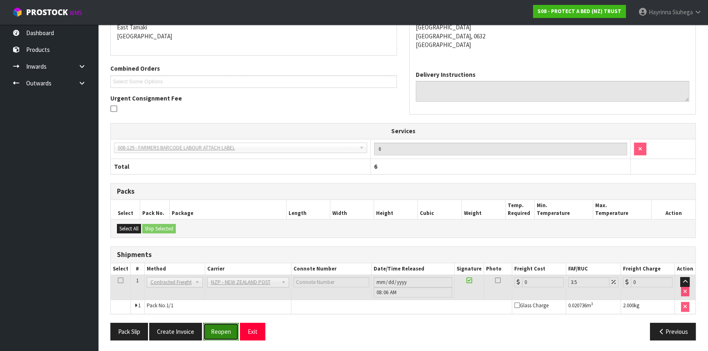
click at [225, 328] on button "Reopen" at bounding box center [221, 332] width 36 height 18
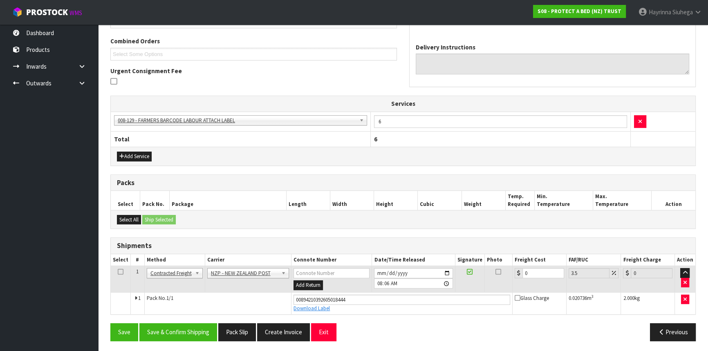
scroll to position [205, 0]
drag, startPoint x: 540, startPoint y: 272, endPoint x: 420, endPoint y: 272, distance: 120.1
click at [420, 272] on tr "1 Client Local Pickup Customer Local Pickup Company Freight Contracted Freight …" at bounding box center [403, 279] width 584 height 27
type input "4"
type input "4.14"
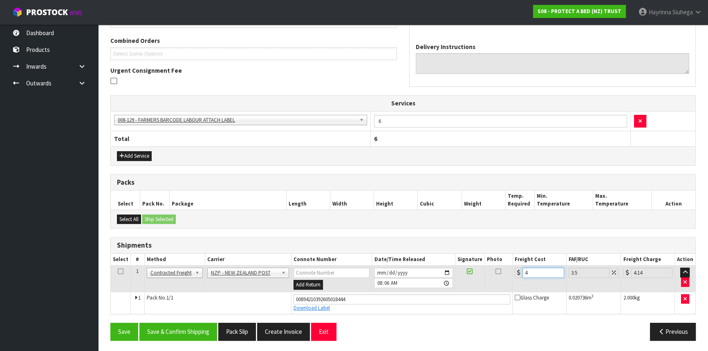
type input "4.3"
type input "4.45"
type input "4.33"
type input "4.48"
type input "4.33"
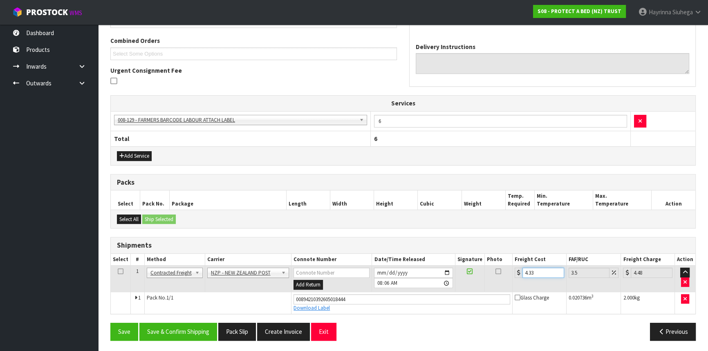
click at [110, 323] on button "Save" at bounding box center [124, 332] width 28 height 18
click at [203, 330] on button "Save & Confirm Shipping" at bounding box center [178, 332] width 78 height 18
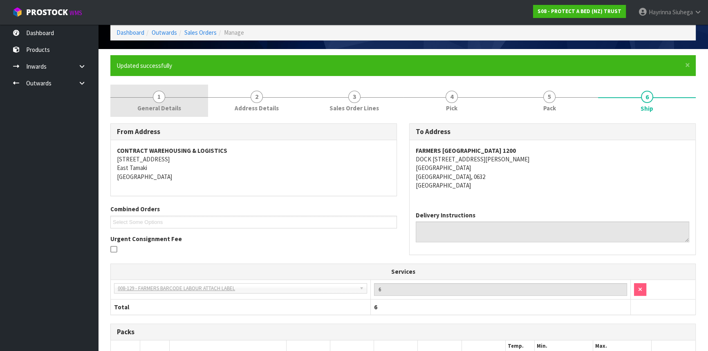
scroll to position [0, 0]
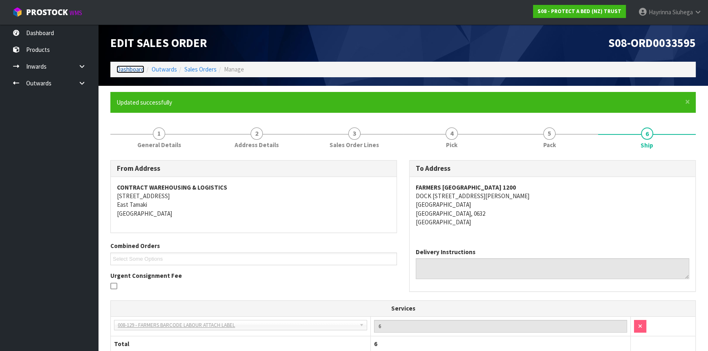
click at [134, 69] on link "Dashboard" at bounding box center [130, 69] width 28 height 8
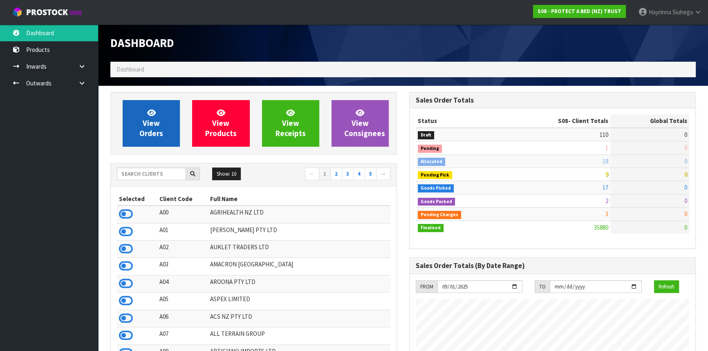
scroll to position [618, 298]
click at [152, 103] on link "View Orders" at bounding box center [151, 123] width 57 height 47
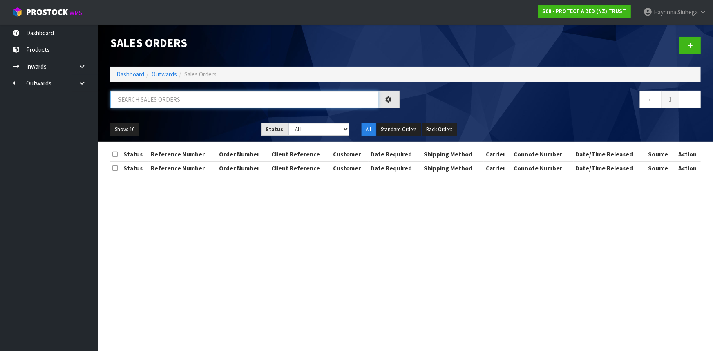
click at [155, 100] on input "text" at bounding box center [244, 100] width 268 height 18
type input "JOB-0414886"
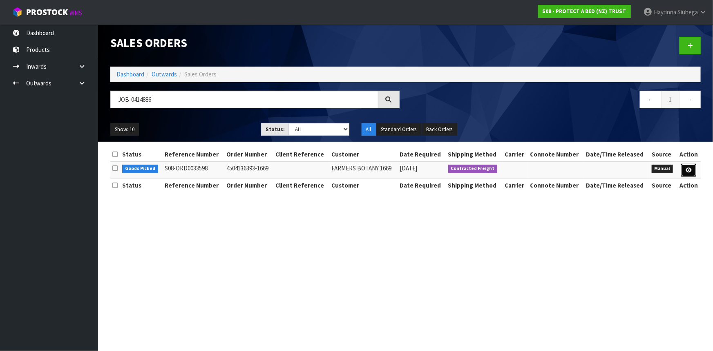
click at [694, 168] on link at bounding box center [688, 170] width 15 height 13
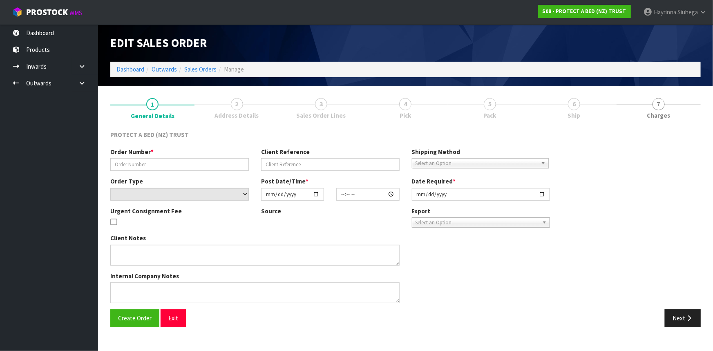
type input "4504136393-1669"
select select "number:0"
type input "[DATE]"
type input "10:14:00.000"
type input "[DATE]"
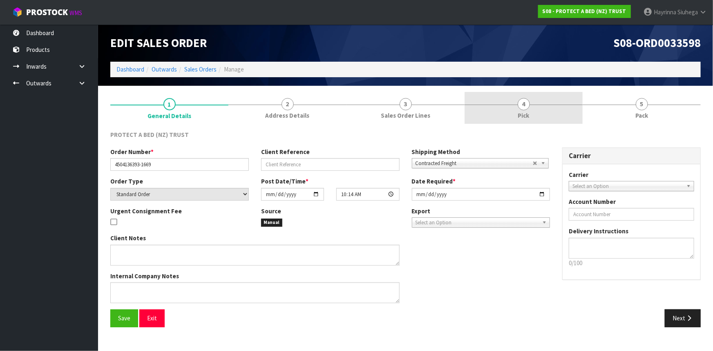
drag, startPoint x: 508, startPoint y: 106, endPoint x: 538, endPoint y: 105, distance: 29.8
click at [509, 106] on link "4 Pick" at bounding box center [523, 108] width 118 height 32
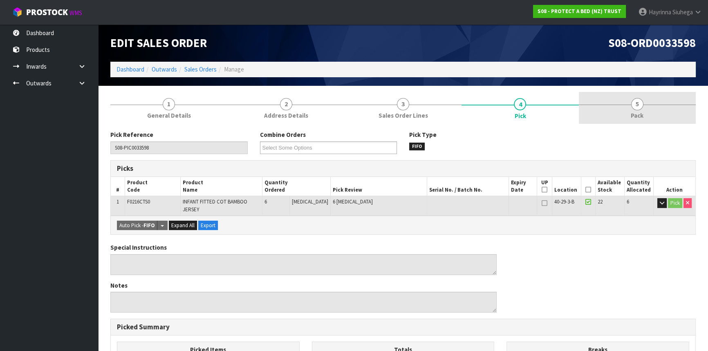
click at [598, 103] on link "5 Pack" at bounding box center [636, 108] width 117 height 32
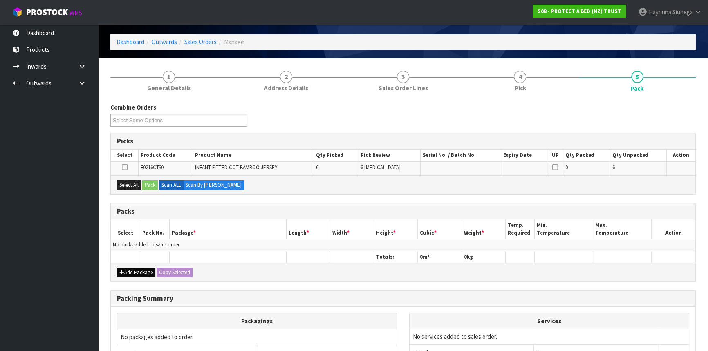
scroll to position [74, 0]
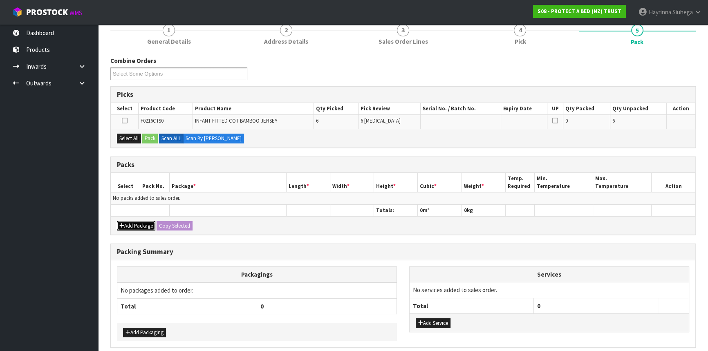
click at [132, 221] on button "Add Package" at bounding box center [136, 226] width 38 height 10
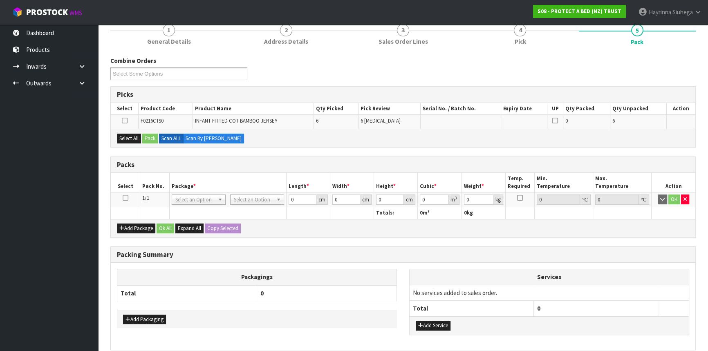
click at [127, 198] on icon at bounding box center [126, 198] width 6 height 0
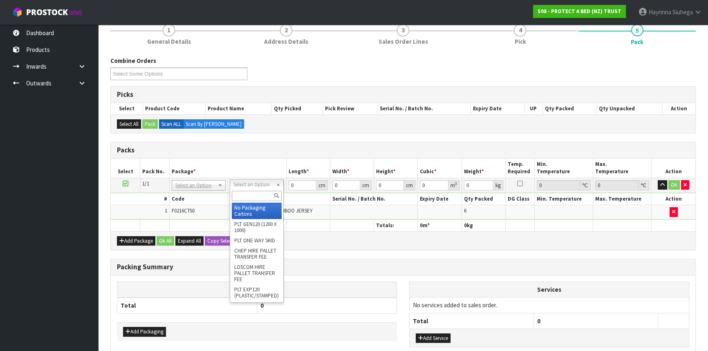
click at [254, 196] on input "text" at bounding box center [257, 196] width 50 height 10
type input "CTNA4"
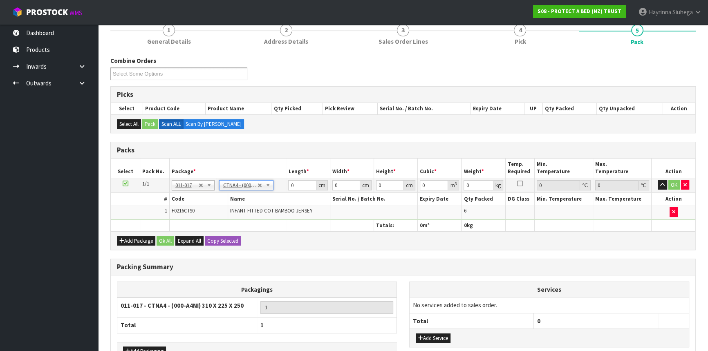
type input "31"
type input "22.5"
type input "25"
type input "0.017438"
type input "1.7"
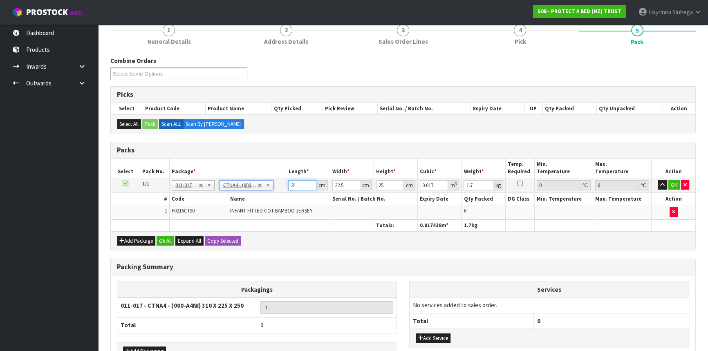
click at [292, 185] on input "31" at bounding box center [302, 185] width 28 height 10
type input "3"
type input "0.001687"
type input "32"
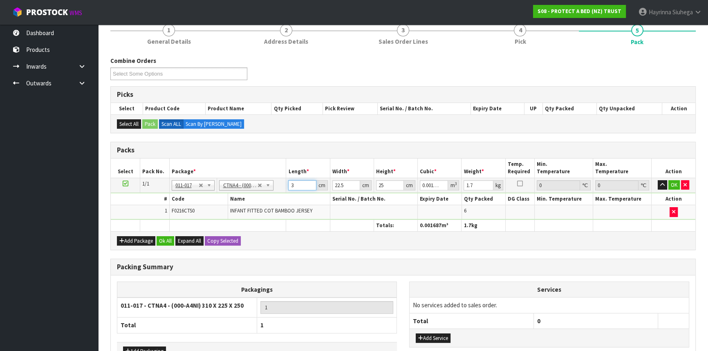
type input "0.018"
type input "32"
type input "2"
type input "0.0016"
type input "24"
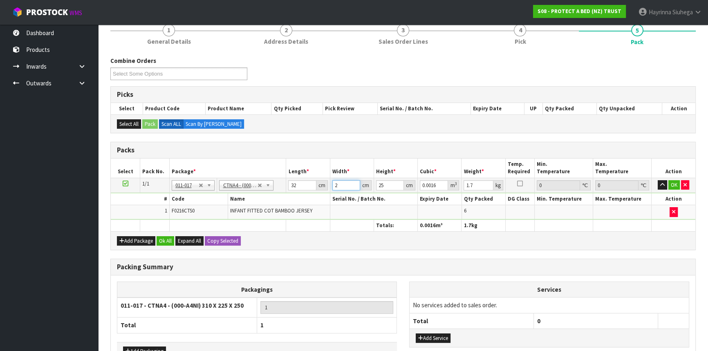
type input "0.0192"
type input "24"
type input "2"
type input "0.001536"
type input "27"
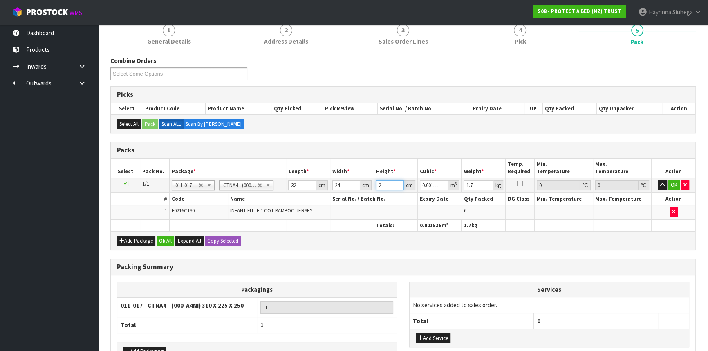
type input "0.020736"
type input "27"
type input "2"
click button "OK" at bounding box center [673, 185] width 11 height 10
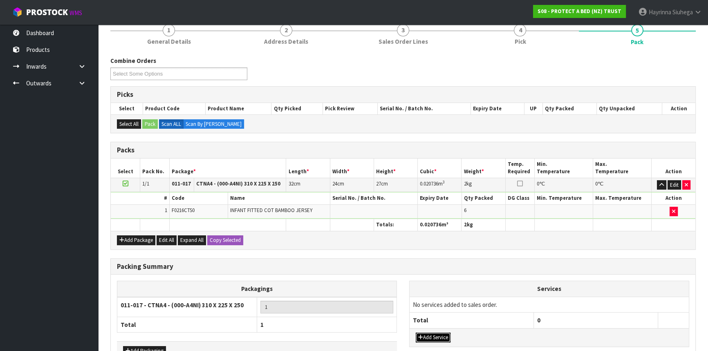
click at [437, 334] on button "Add Service" at bounding box center [432, 338] width 35 height 10
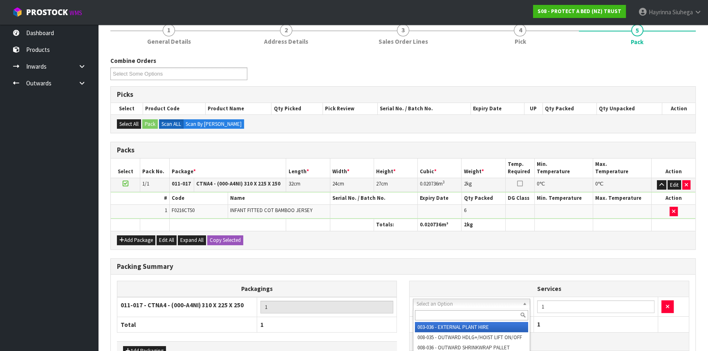
click at [444, 311] on input "text" at bounding box center [471, 315] width 113 height 10
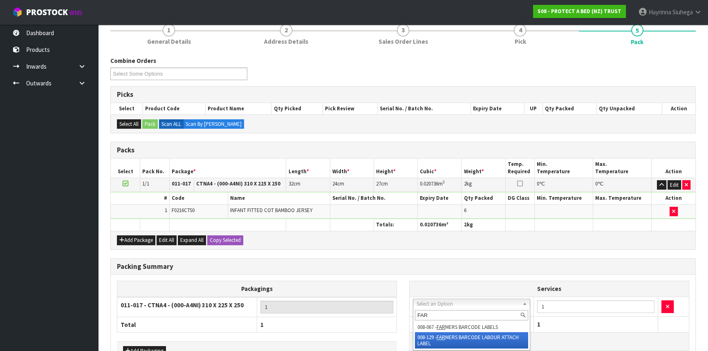
type input "FAR"
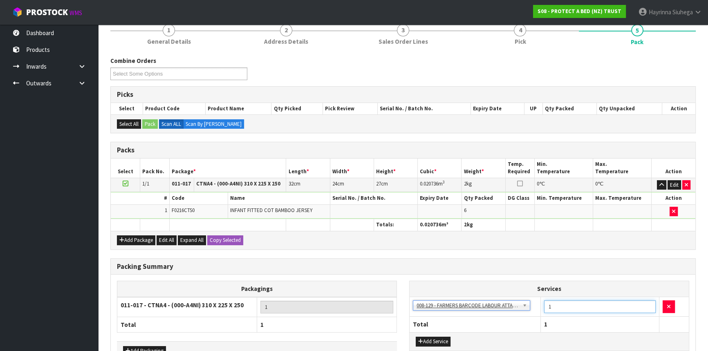
drag, startPoint x: 551, startPoint y: 305, endPoint x: 531, endPoint y: 312, distance: 21.6
click at [531, 312] on tr "003-036 - EXTERNAL PLANT HIRE 008-035 - OUTWARD HDLG+/HOIST LIFT ON/OFF 008-036…" at bounding box center [548, 307] width 279 height 20
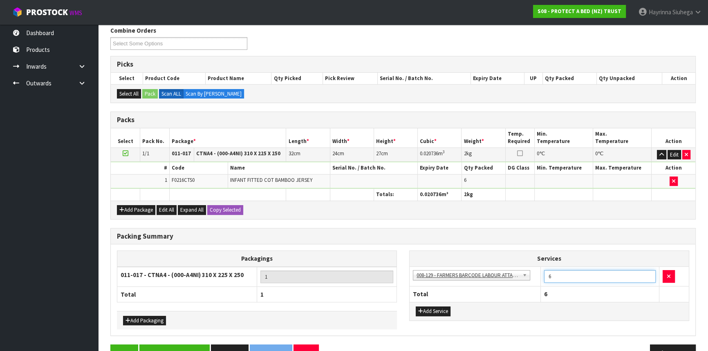
scroll to position [125, 0]
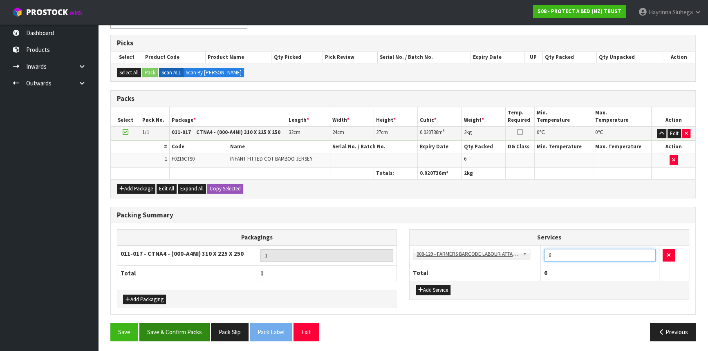
type input "6"
click at [152, 327] on button "Save & Confirm Packs" at bounding box center [174, 332] width 70 height 18
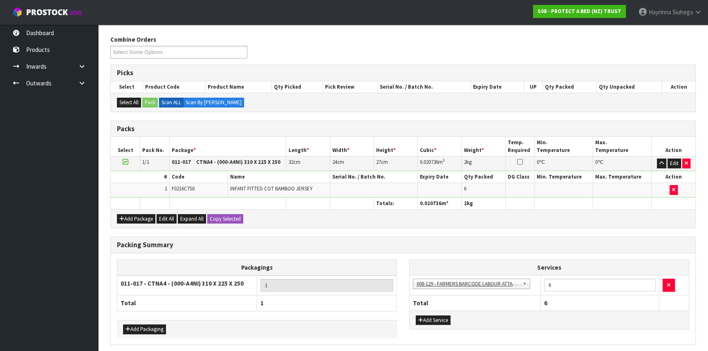
scroll to position [110, 0]
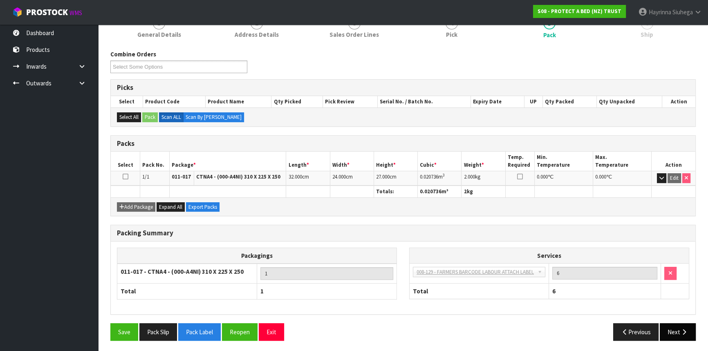
click at [678, 330] on button "Next" at bounding box center [677, 332] width 36 height 18
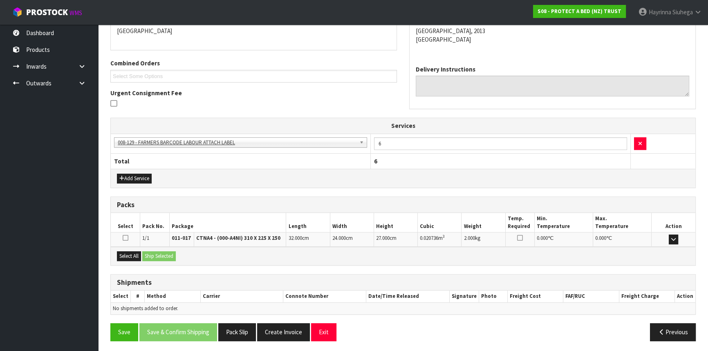
scroll to position [183, 0]
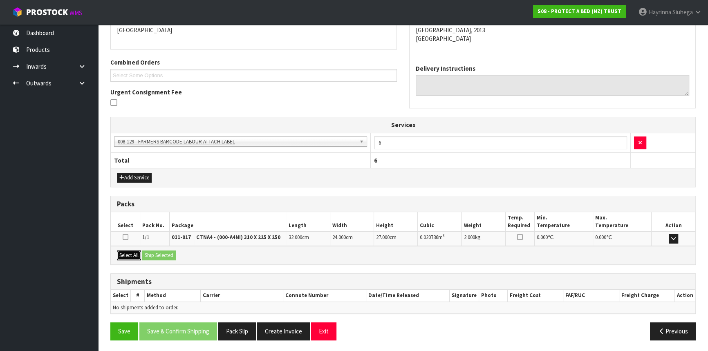
click at [135, 255] on button "Select All" at bounding box center [129, 255] width 24 height 10
click at [159, 252] on button "Ship Selected" at bounding box center [158, 255] width 33 height 10
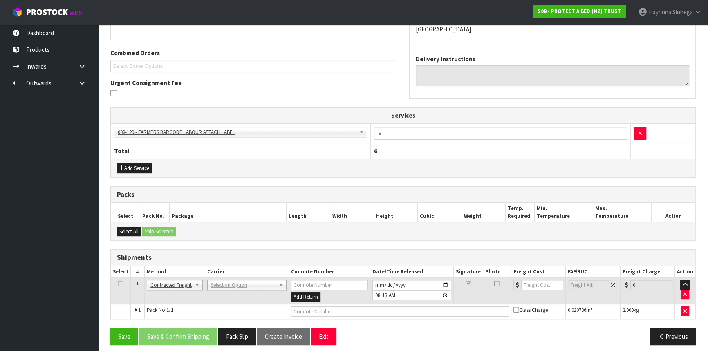
scroll to position [198, 0]
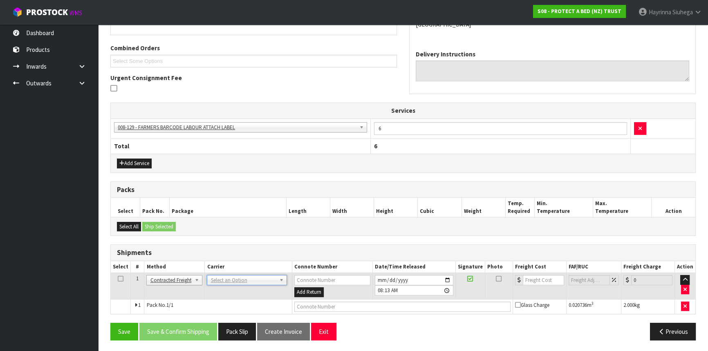
click at [232, 284] on td "ANGEL - ANGEL TRANSPORT CONROY - CONROY REMOVALS DEAEXPAKL - DEADLINE EXPRESS C…" at bounding box center [248, 286] width 87 height 27
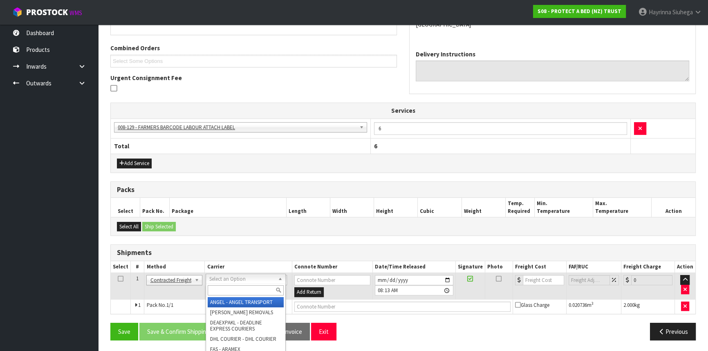
drag, startPoint x: 235, startPoint y: 280, endPoint x: 236, endPoint y: 290, distance: 9.9
click at [236, 290] on input "text" at bounding box center [246, 290] width 76 height 10
type input "NZP"
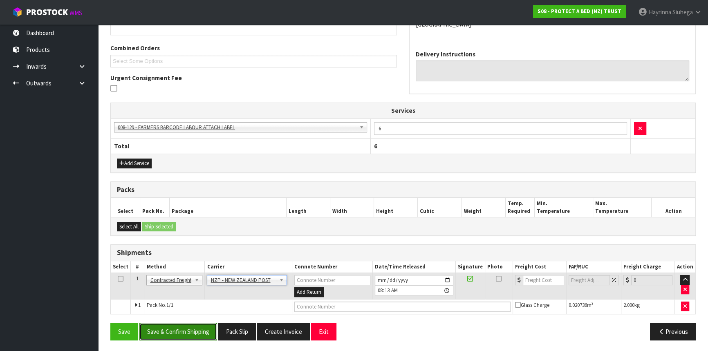
click at [165, 326] on button "Save & Confirm Shipping" at bounding box center [178, 332] width 78 height 18
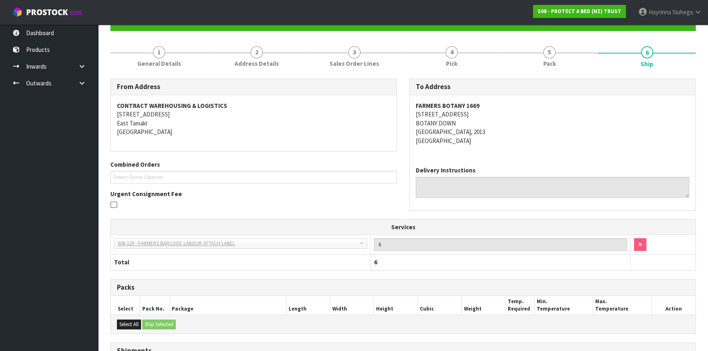
scroll to position [186, 0]
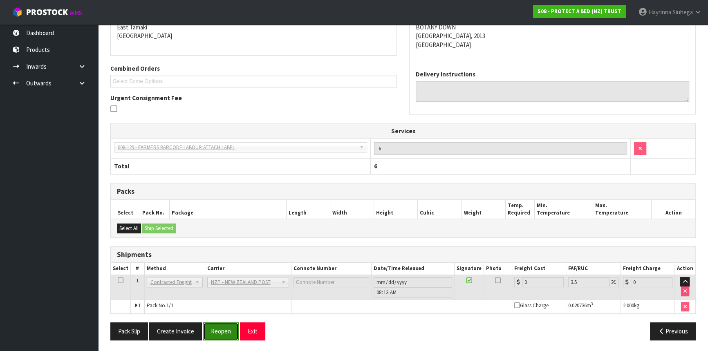
click at [223, 327] on button "Reopen" at bounding box center [221, 331] width 36 height 18
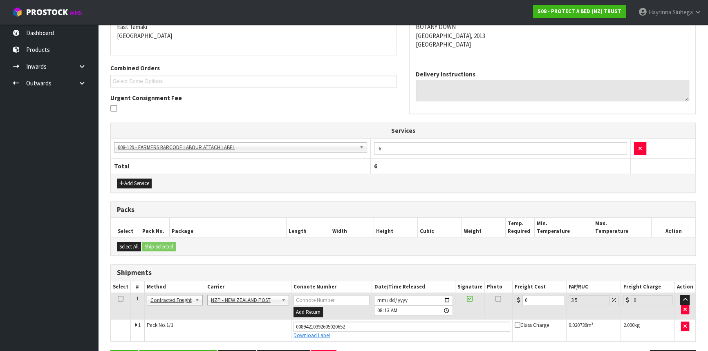
scroll to position [205, 0]
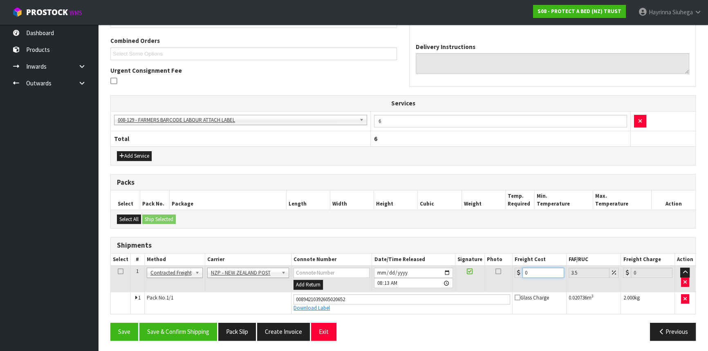
drag, startPoint x: 536, startPoint y: 267, endPoint x: 502, endPoint y: 268, distance: 34.3
click at [502, 268] on tr "1 Client Local Pickup Customer Local Pickup Company Freight Contracted Freight …" at bounding box center [403, 279] width 584 height 27
type input "4"
type input "4.14"
type input "4.3"
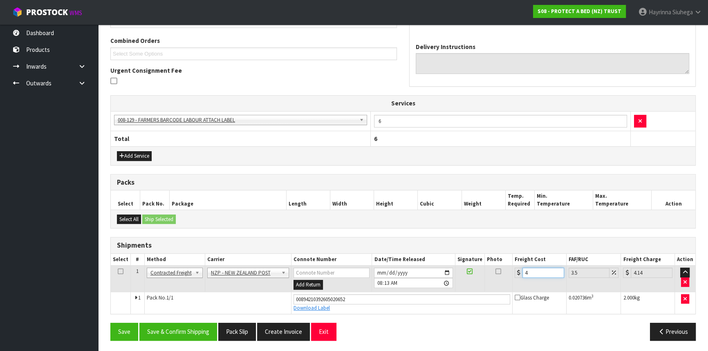
type input "4.45"
type input "4.33"
type input "4.48"
type input "4.33"
click at [110, 323] on button "Save" at bounding box center [124, 332] width 28 height 18
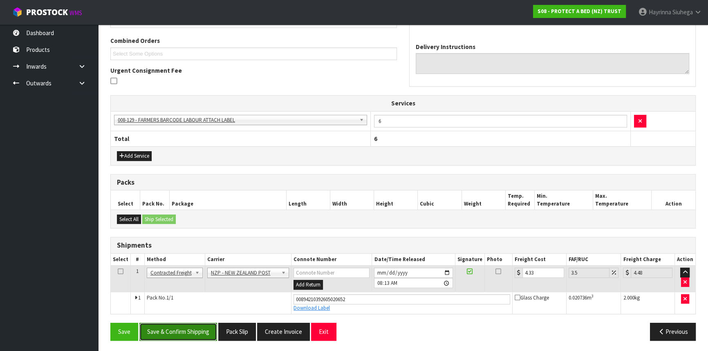
click at [179, 325] on button "Save & Confirm Shipping" at bounding box center [178, 332] width 78 height 18
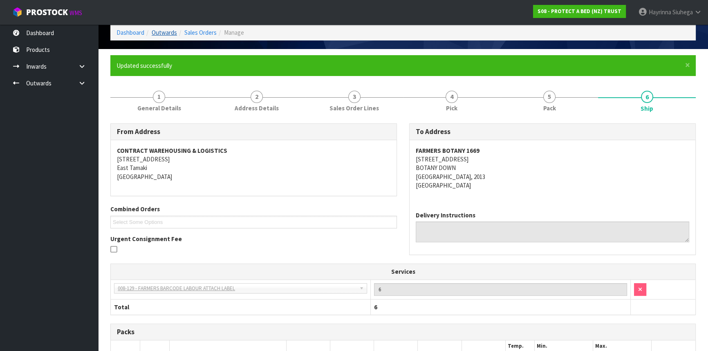
scroll to position [0, 0]
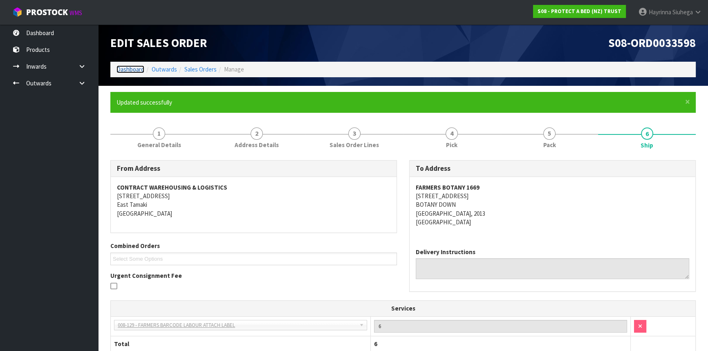
click at [131, 68] on link "Dashboard" at bounding box center [130, 69] width 28 height 8
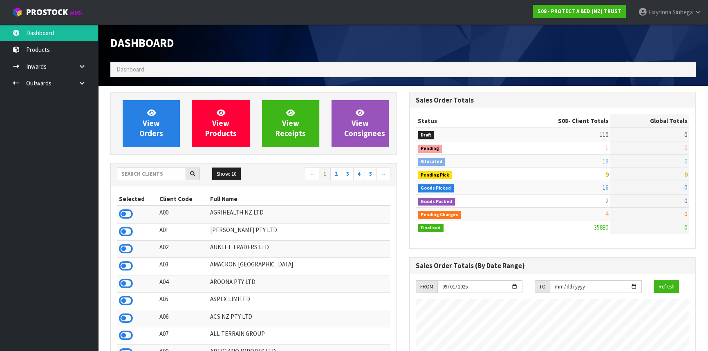
scroll to position [618, 298]
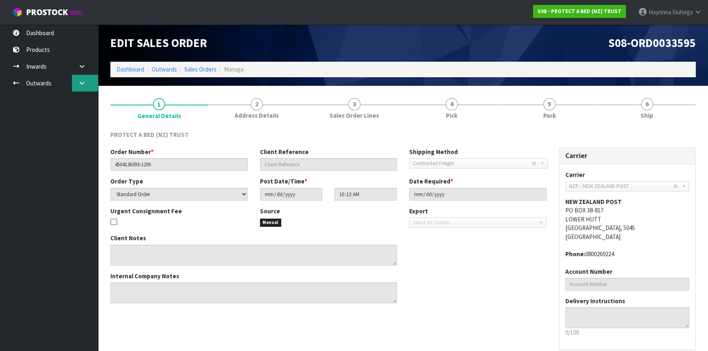
click at [87, 82] on link at bounding box center [85, 83] width 26 height 17
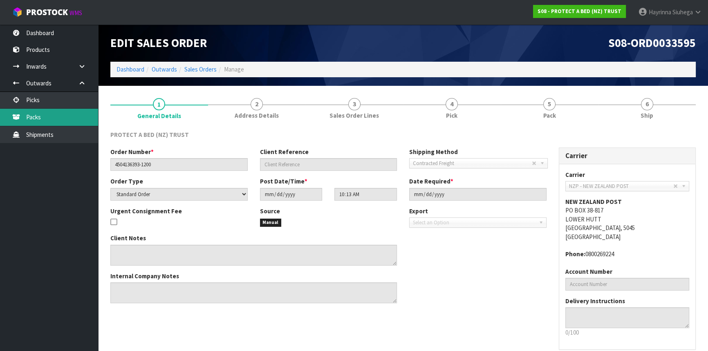
click at [64, 113] on link "Packs" at bounding box center [49, 117] width 98 height 17
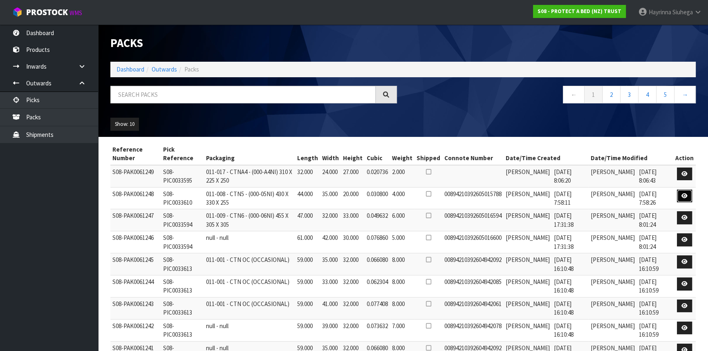
click at [683, 196] on icon at bounding box center [684, 195] width 6 height 5
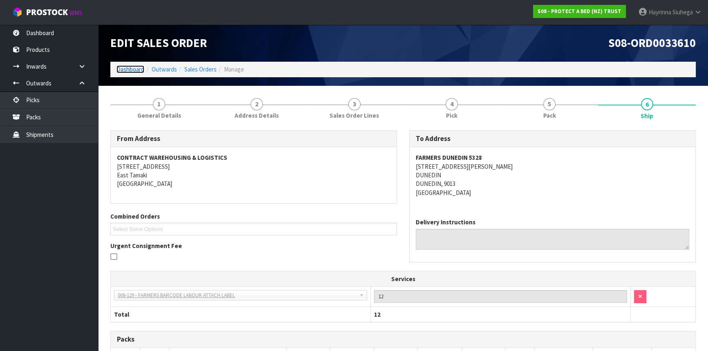
click at [118, 69] on link "Dashboard" at bounding box center [130, 69] width 28 height 8
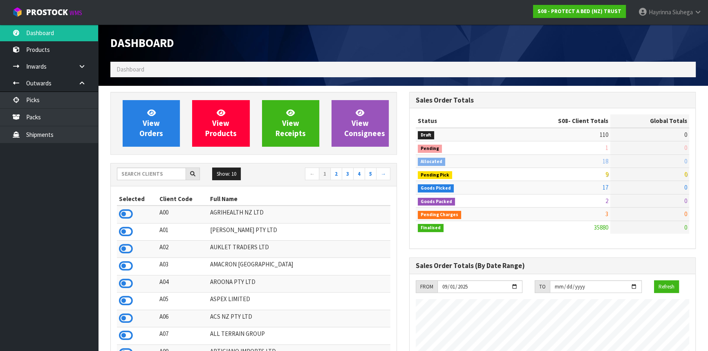
scroll to position [509, 298]
